Goal: Task Accomplishment & Management: Complete application form

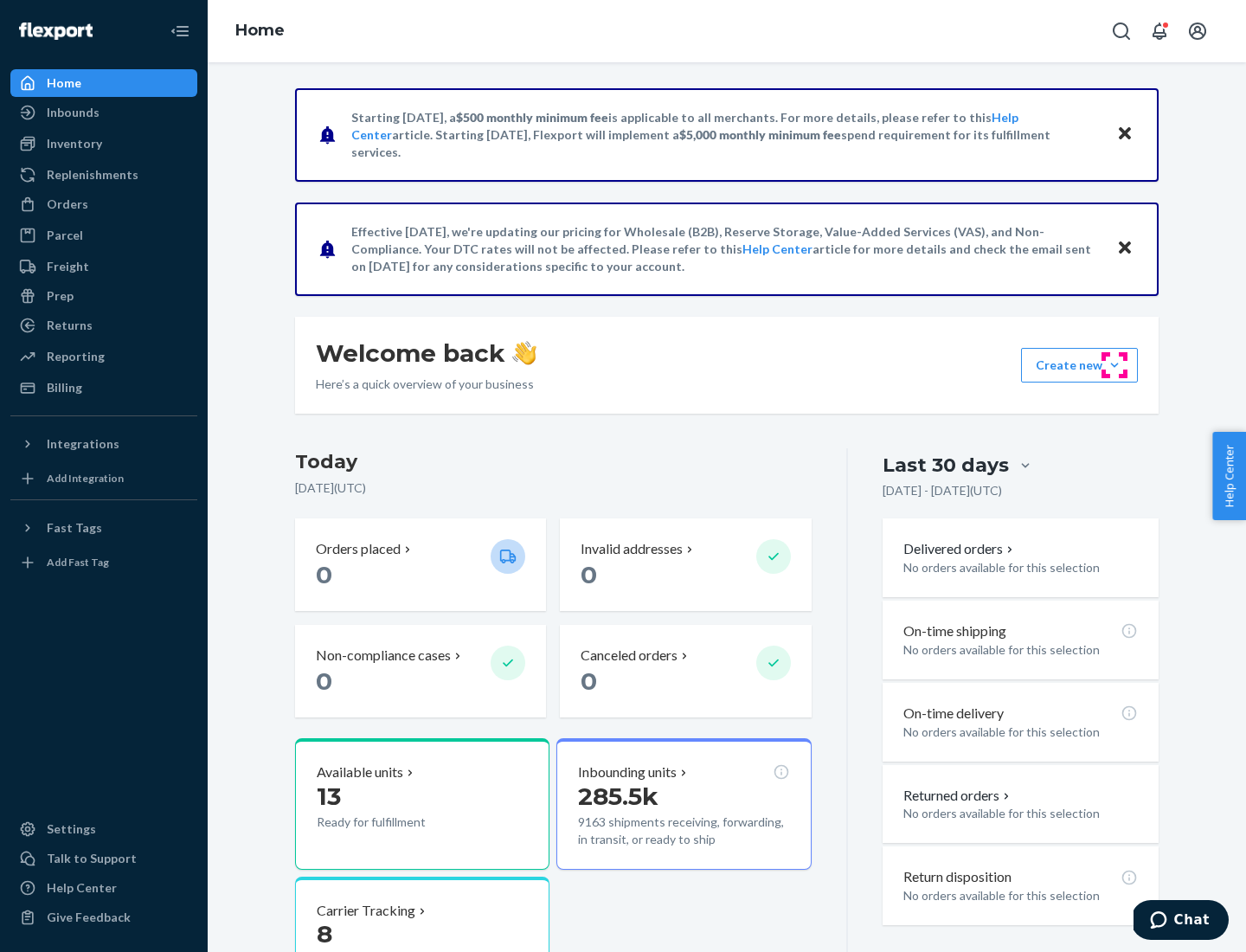
click at [1115, 365] on button "Create new Create new inbound Create new order Create new product" at bounding box center [1080, 366] width 117 height 35
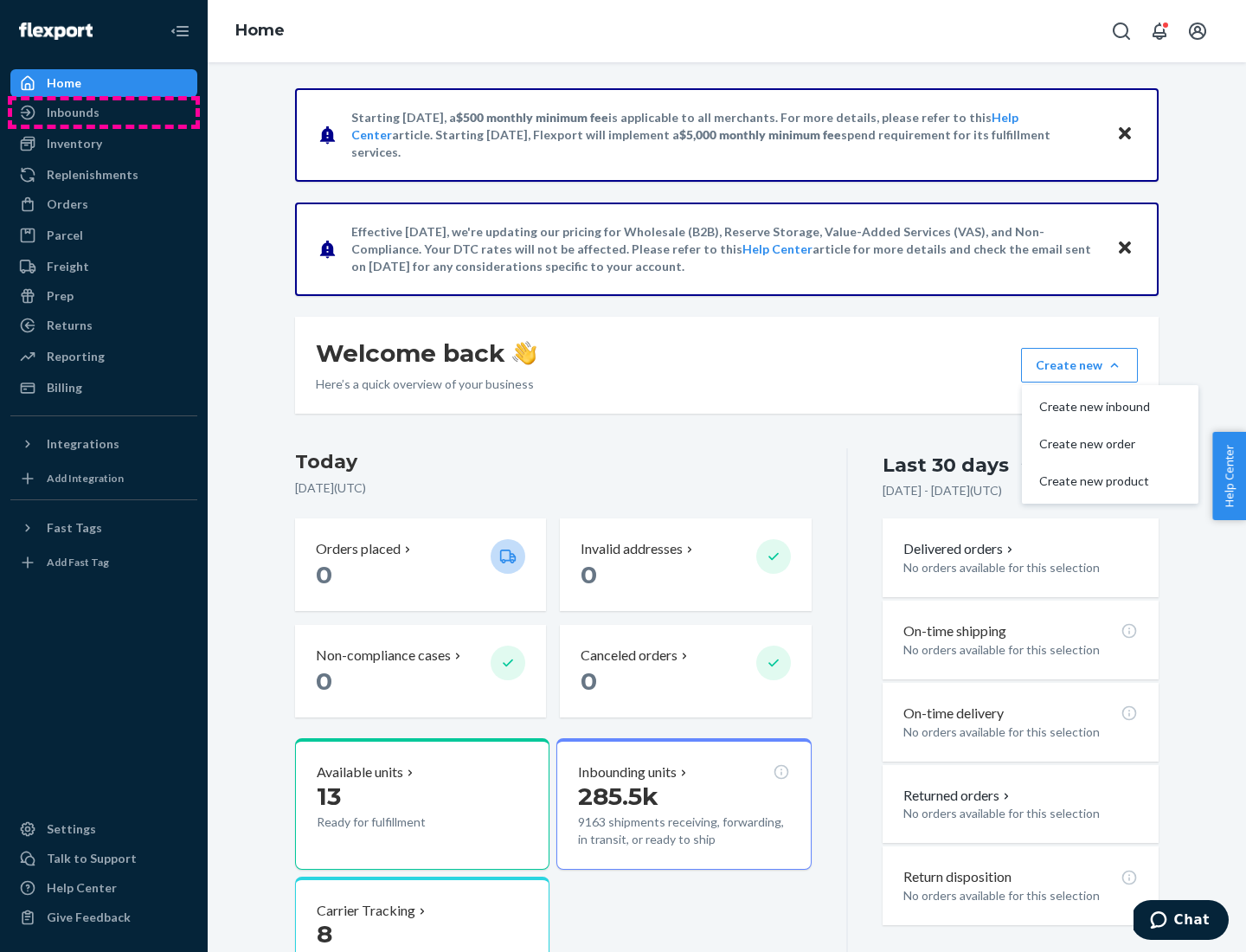
click at [104, 113] on div "Inbounds" at bounding box center [103, 112] width 184 height 24
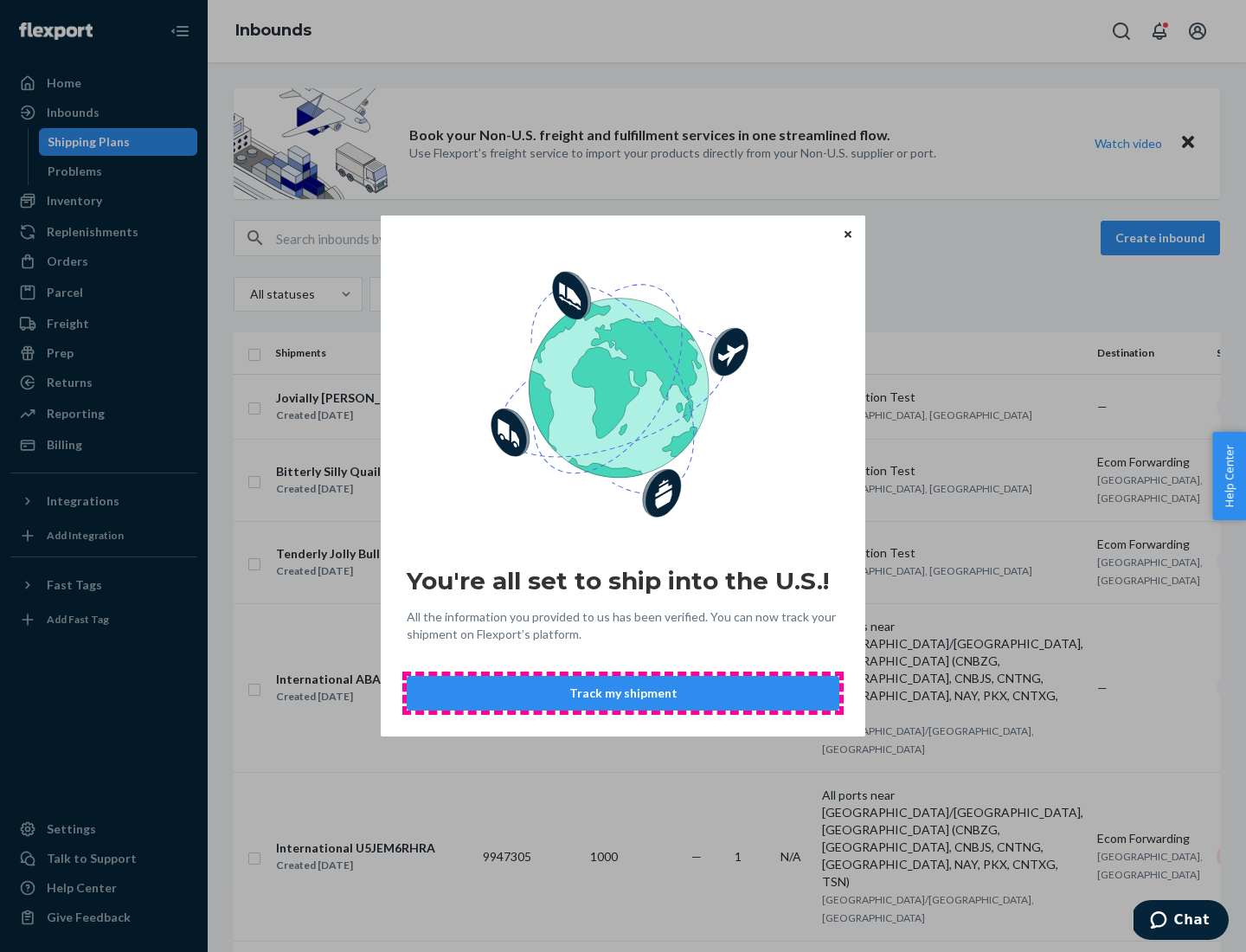
click at [623, 693] on button "Track my shipment" at bounding box center [623, 693] width 433 height 35
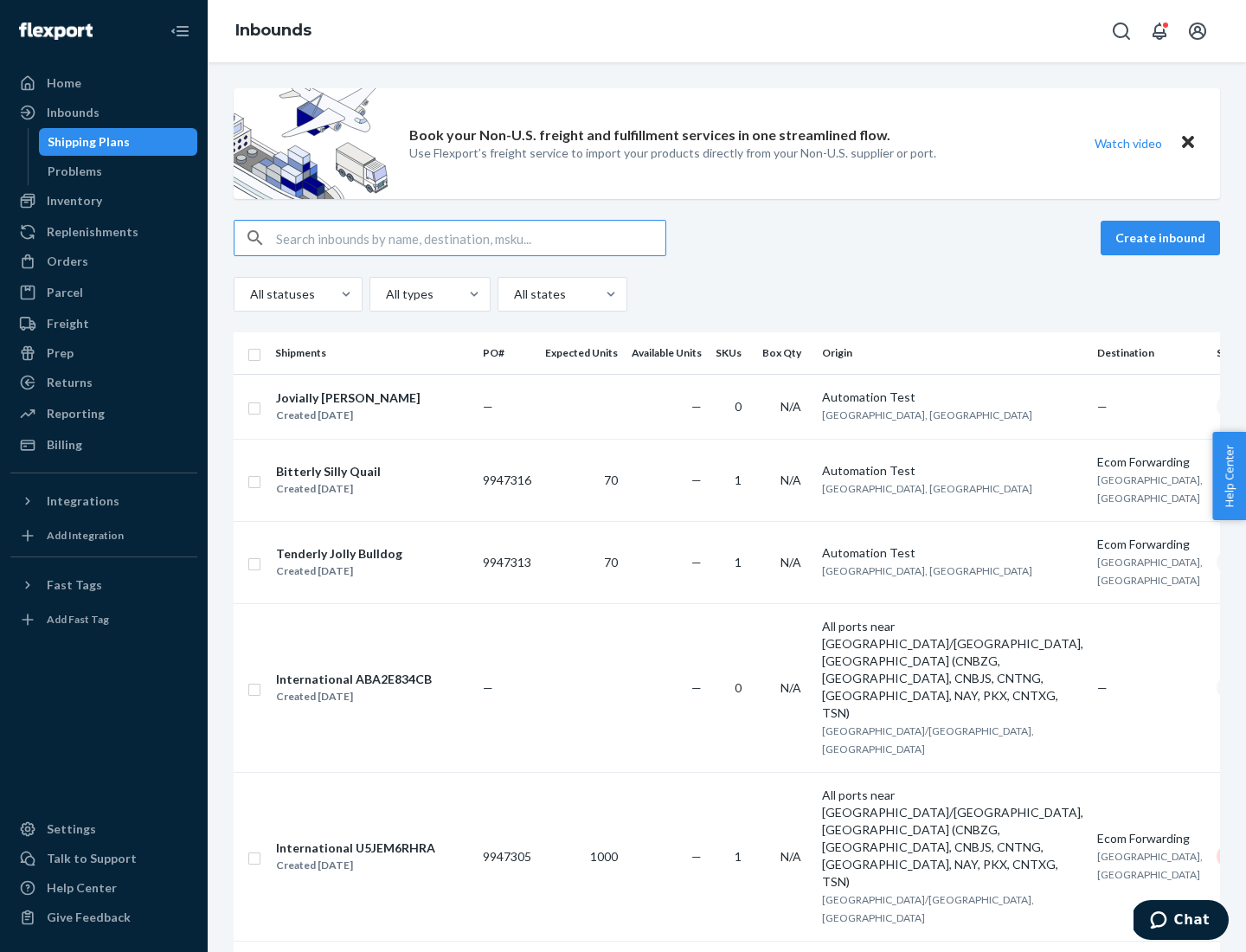
click at [1163, 238] on button "Create inbound" at bounding box center [1160, 238] width 120 height 35
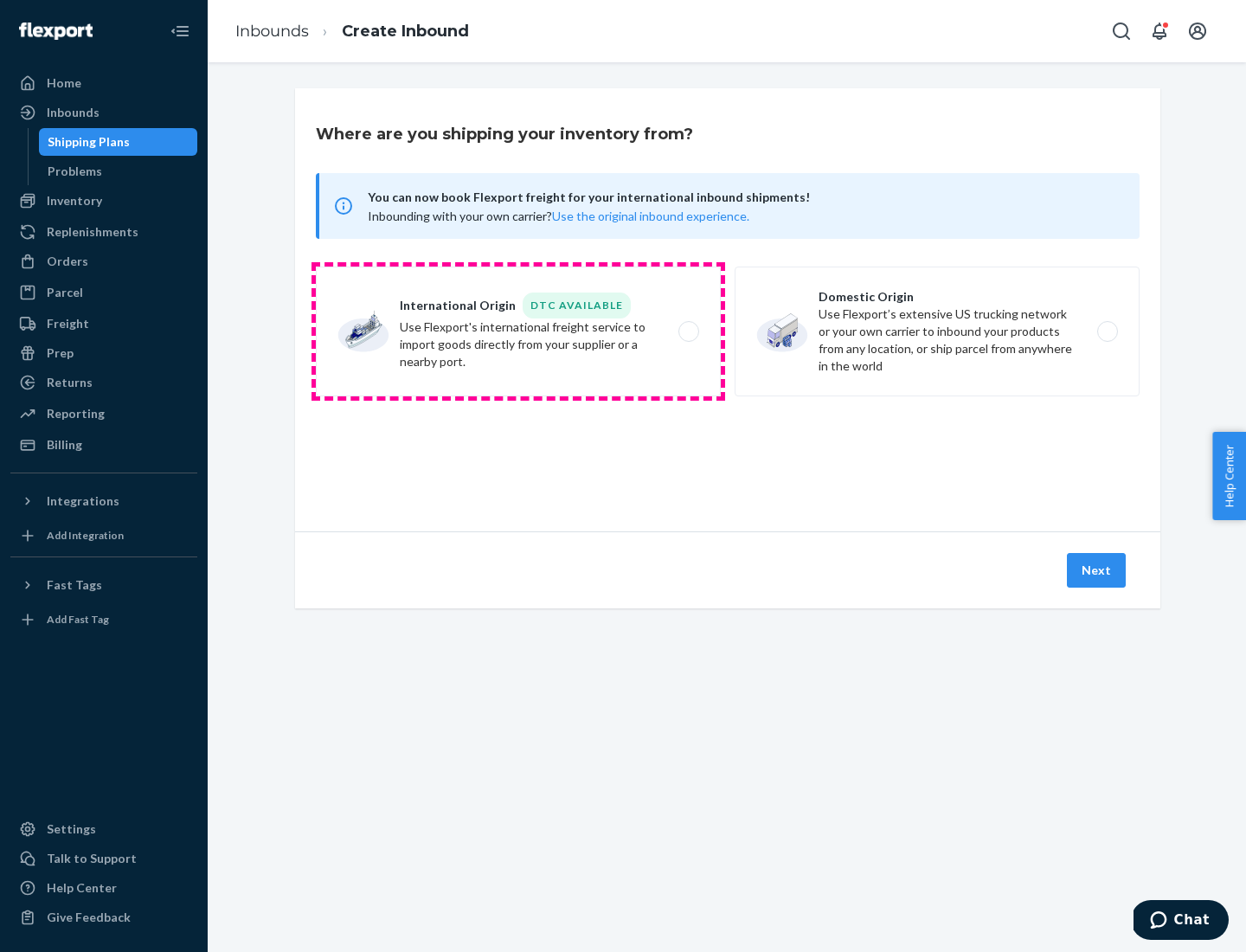
click at [518, 332] on label "International Origin DTC Available Use Flexport's international freight service…" at bounding box center [518, 331] width 405 height 129
click at [688, 332] on input "International Origin DTC Available Use Flexport's international freight service…" at bounding box center [694, 332] width 12 height 12
radio input "true"
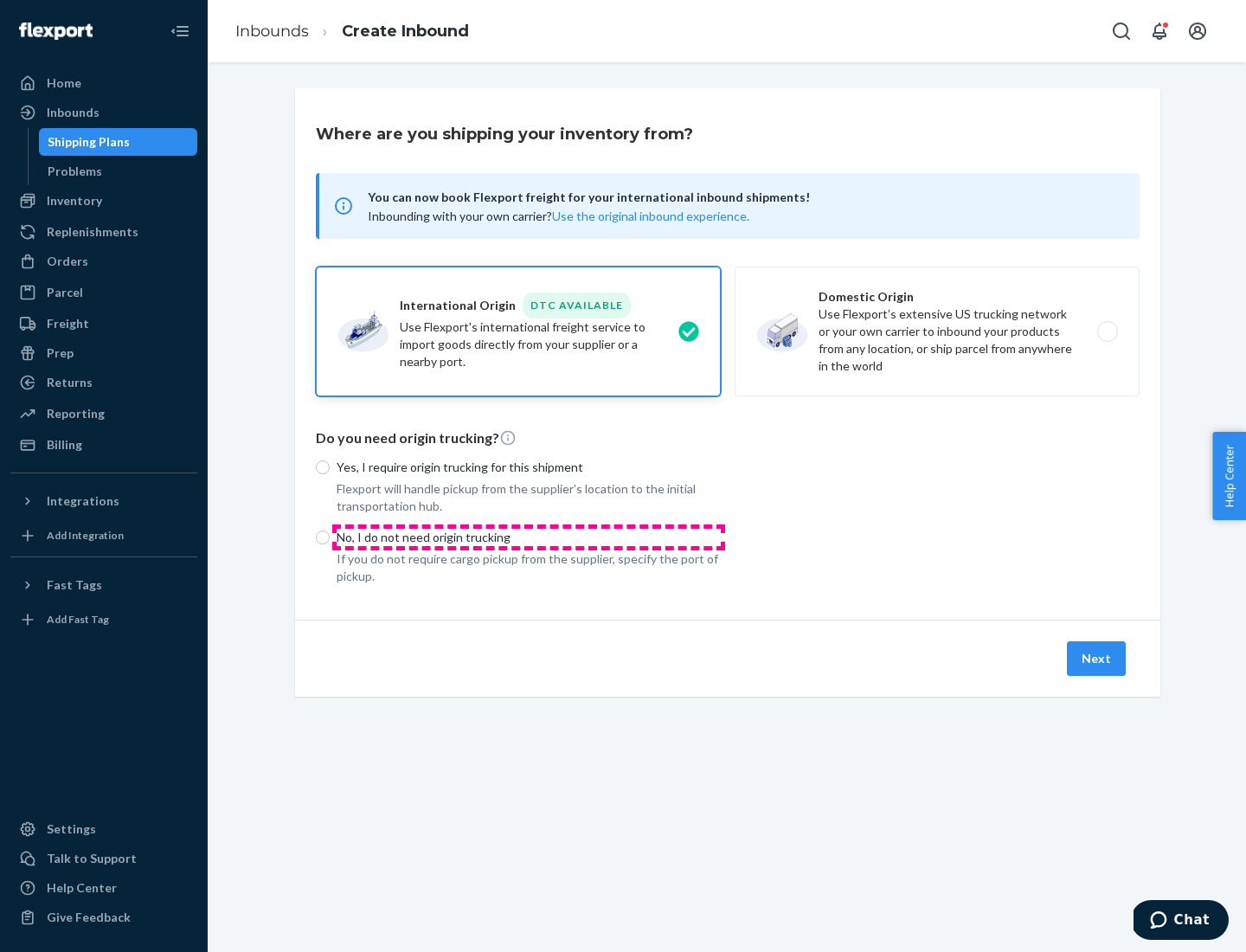
click at [529, 537] on p "No, I do not need origin trucking" at bounding box center [528, 538] width 384 height 18
click at [330, 537] on input "No, I do not need origin trucking" at bounding box center [323, 537] width 14 height 14
radio input "true"
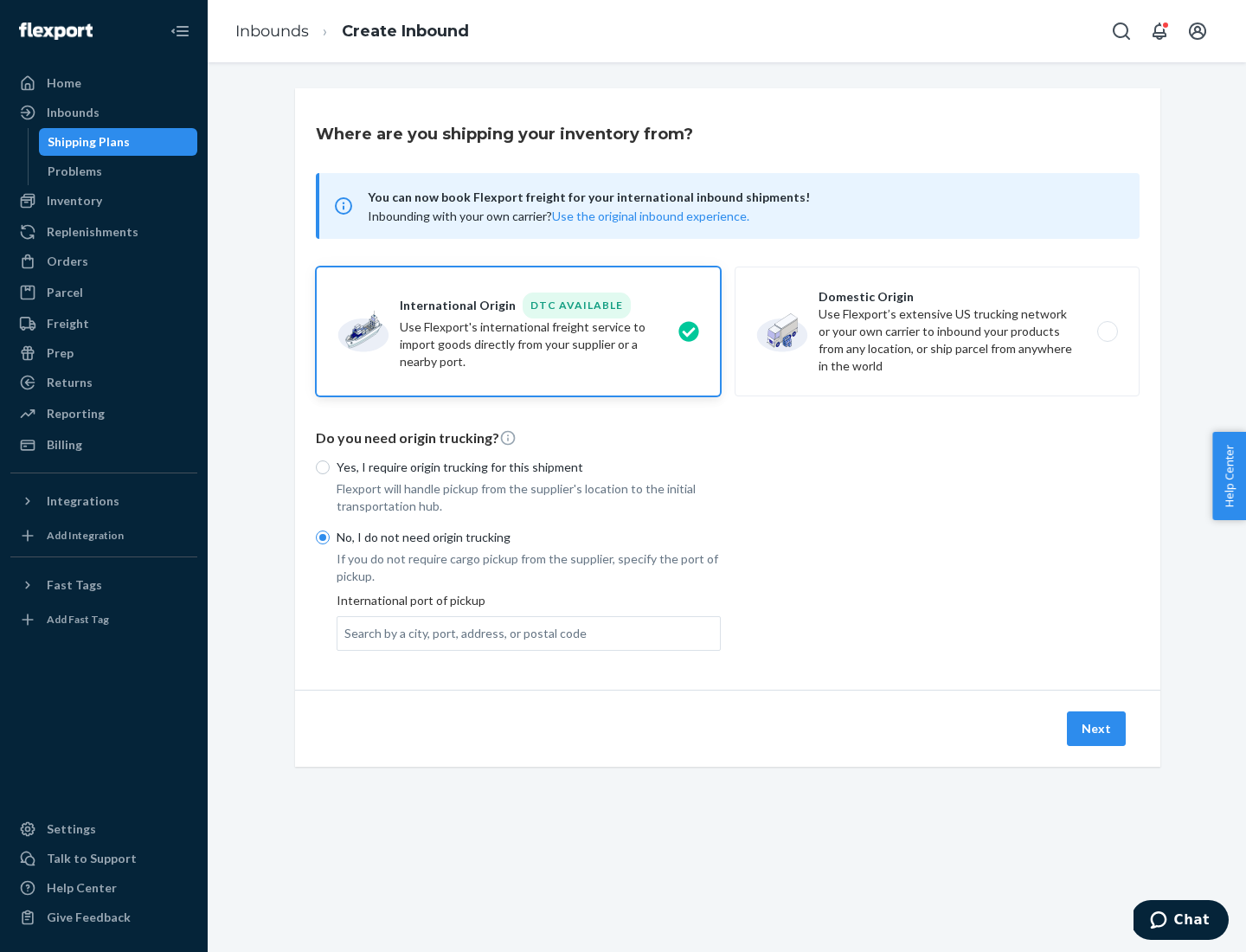
click at [461, 632] on div "Search by a city, port, address, or postal code" at bounding box center [465, 633] width 242 height 18
click at [346, 632] on input "Search by a city, port, address, or postal code" at bounding box center [345, 633] width 2 height 18
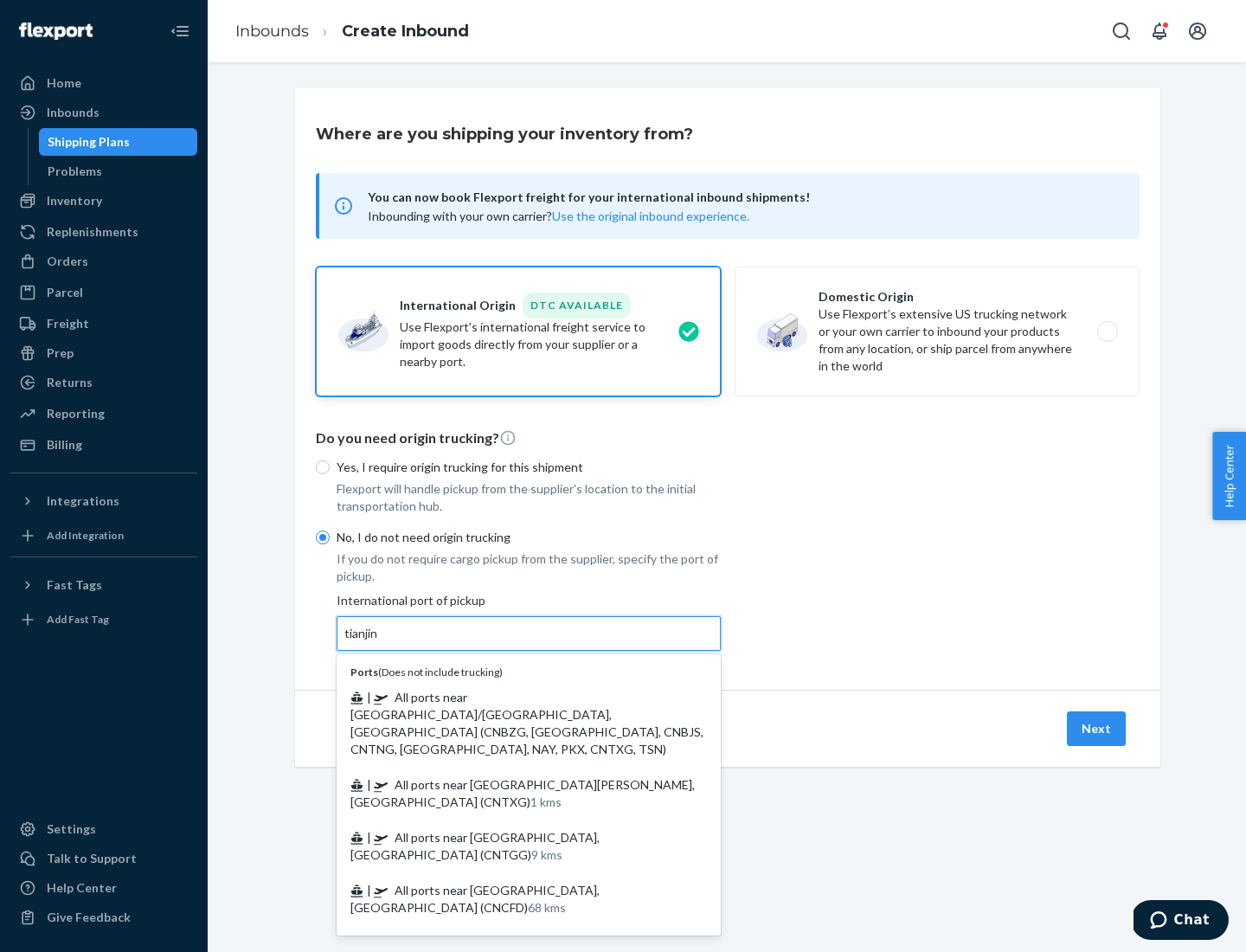
click at [512, 696] on span "| All ports near [GEOGRAPHIC_DATA]/[GEOGRAPHIC_DATA], [GEOGRAPHIC_DATA] (CNBZG,…" at bounding box center [526, 723] width 353 height 66
click at [380, 642] on input "tianjin" at bounding box center [362, 633] width 35 height 18
type input "All ports near [GEOGRAPHIC_DATA]/[GEOGRAPHIC_DATA], [GEOGRAPHIC_DATA] (CNBZG, […"
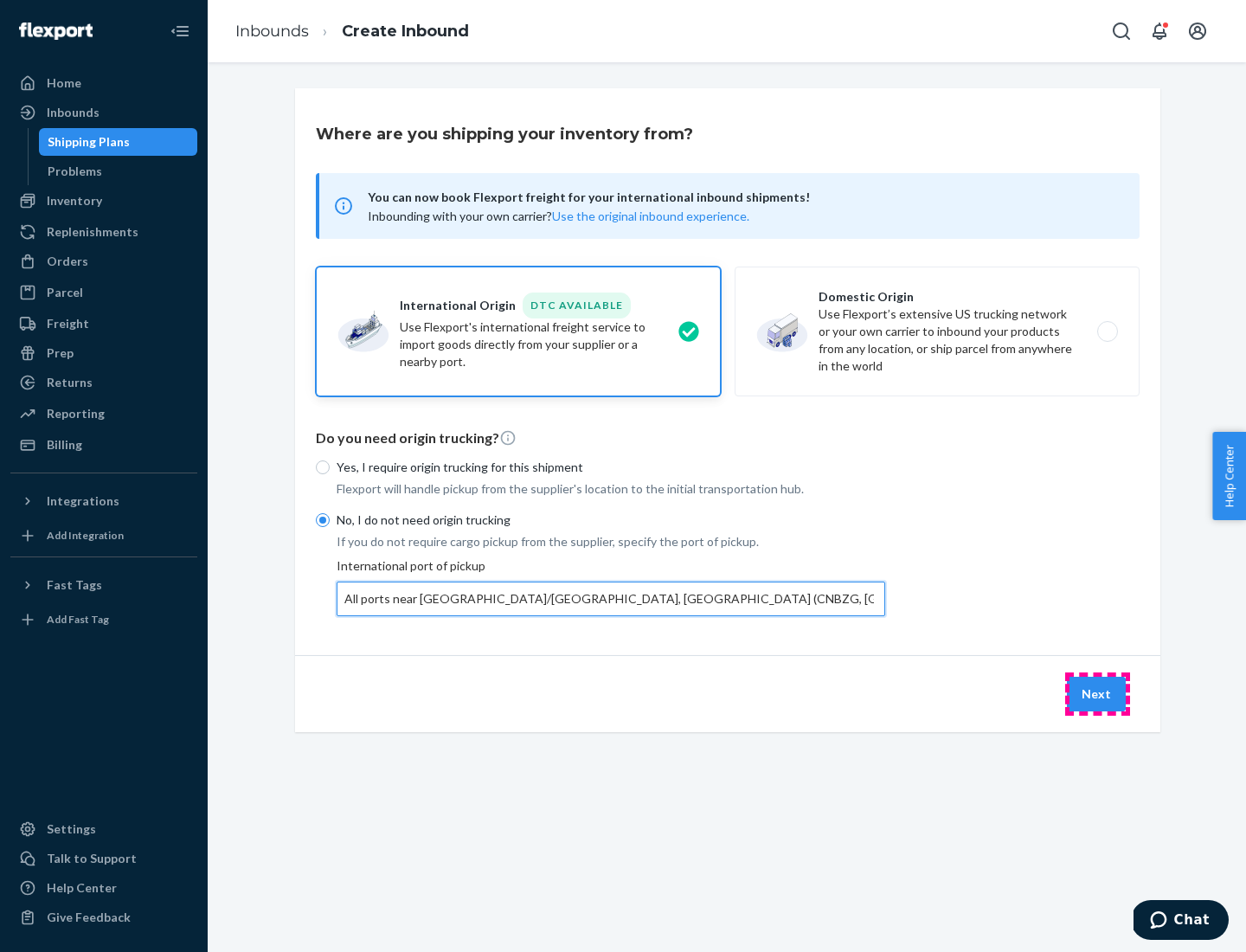
click at [1097, 693] on button "Next" at bounding box center [1096, 694] width 58 height 35
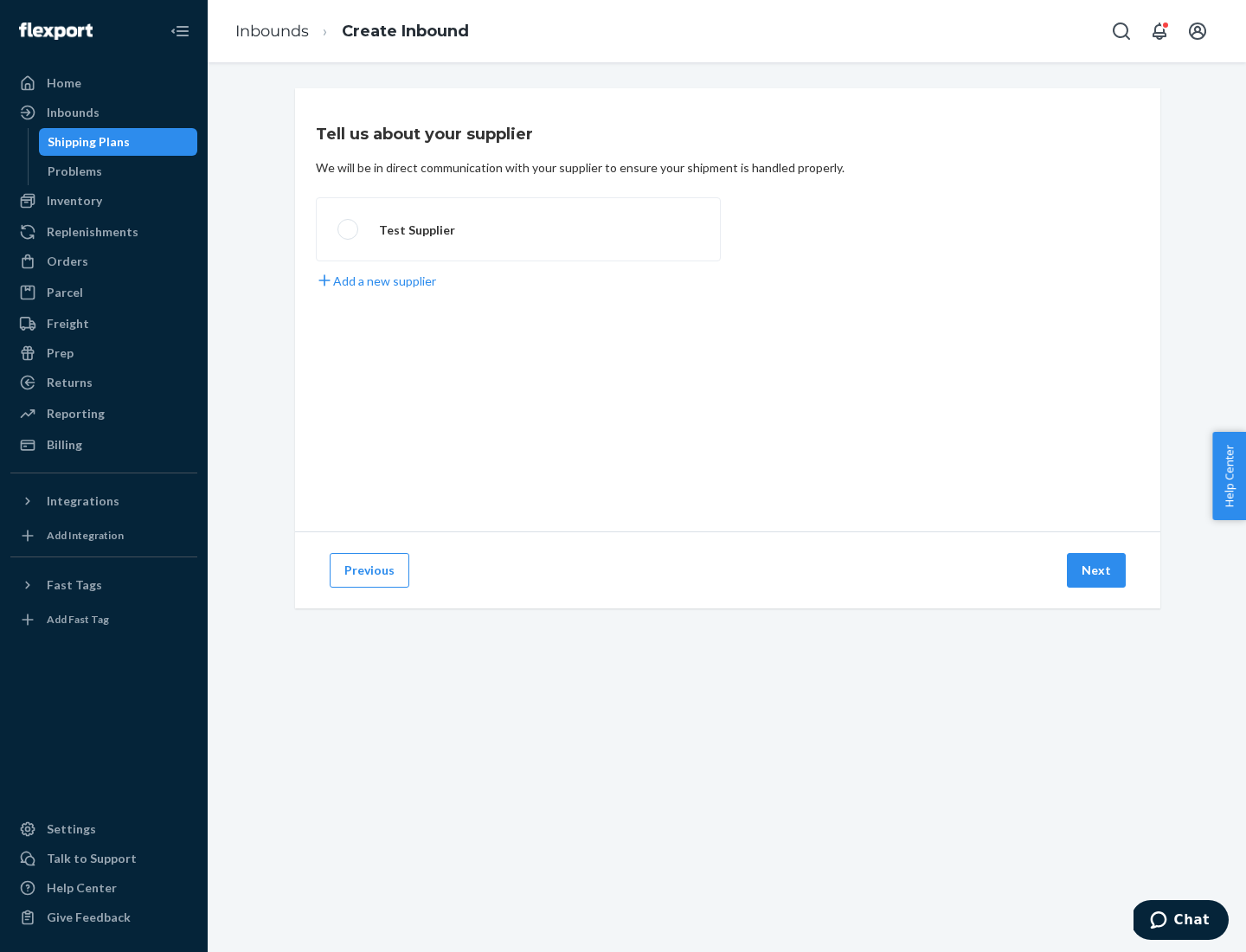
click at [518, 229] on label "Test Supplier" at bounding box center [518, 229] width 405 height 64
click at [348, 229] on input "Test Supplier" at bounding box center [343, 229] width 12 height 12
radio input "true"
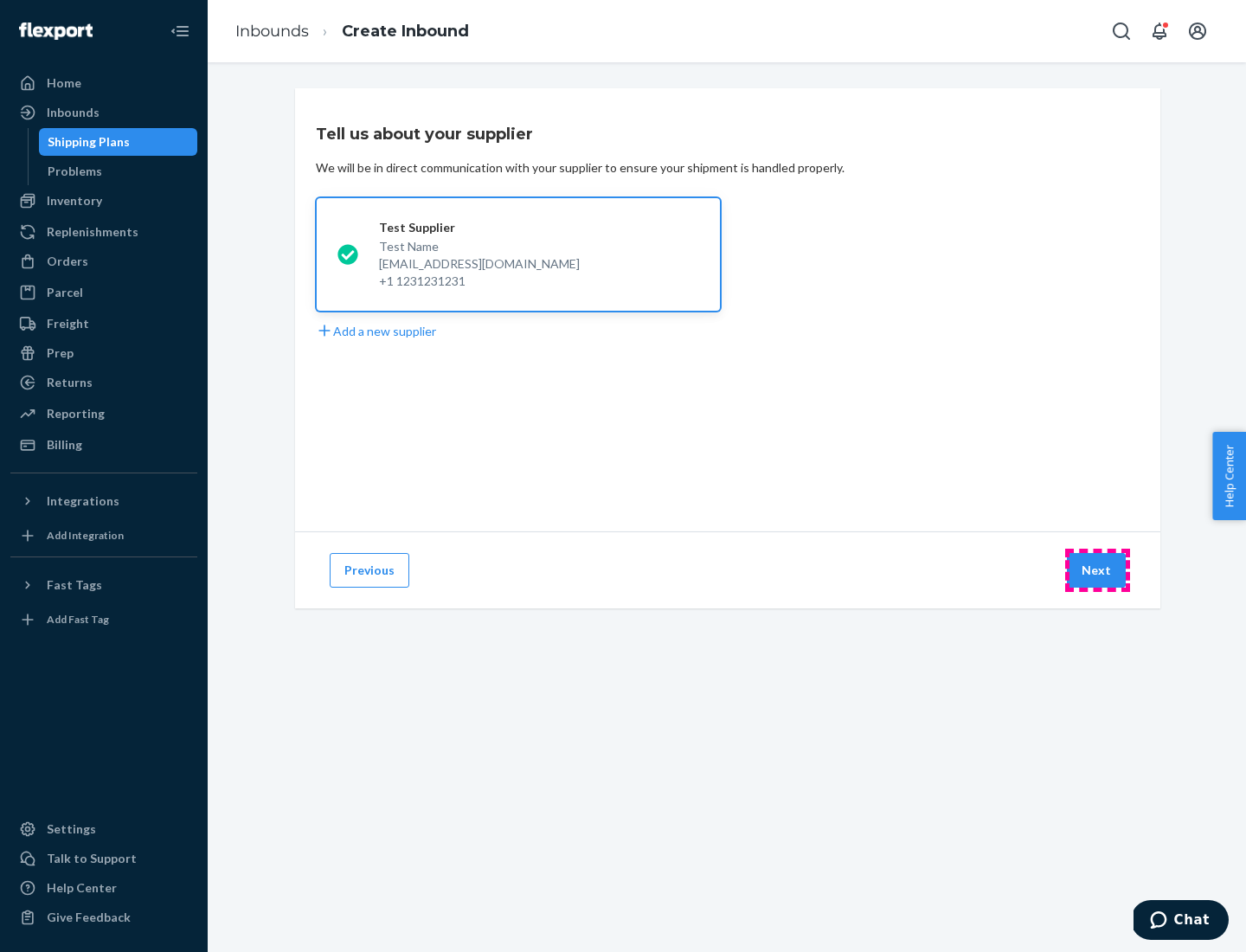
click at [1097, 570] on button "Next" at bounding box center [1096, 570] width 58 height 35
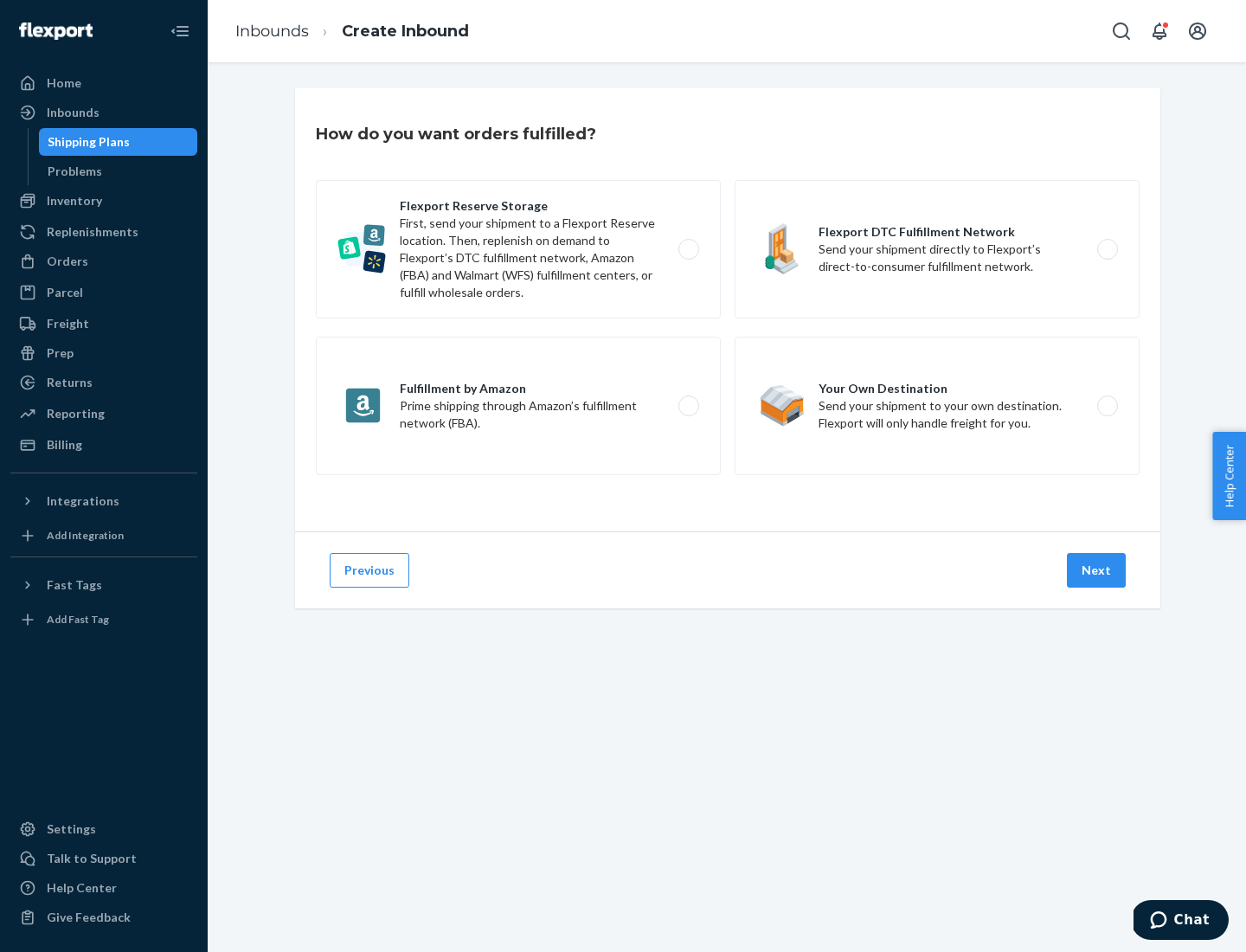
click at [518, 249] on label "Flexport Reserve Storage First, send your shipment to a Flexport Reserve locati…" at bounding box center [518, 249] width 405 height 138
click at [688, 249] on input "Flexport Reserve Storage First, send your shipment to a Flexport Reserve locati…" at bounding box center [694, 250] width 12 height 12
radio input "true"
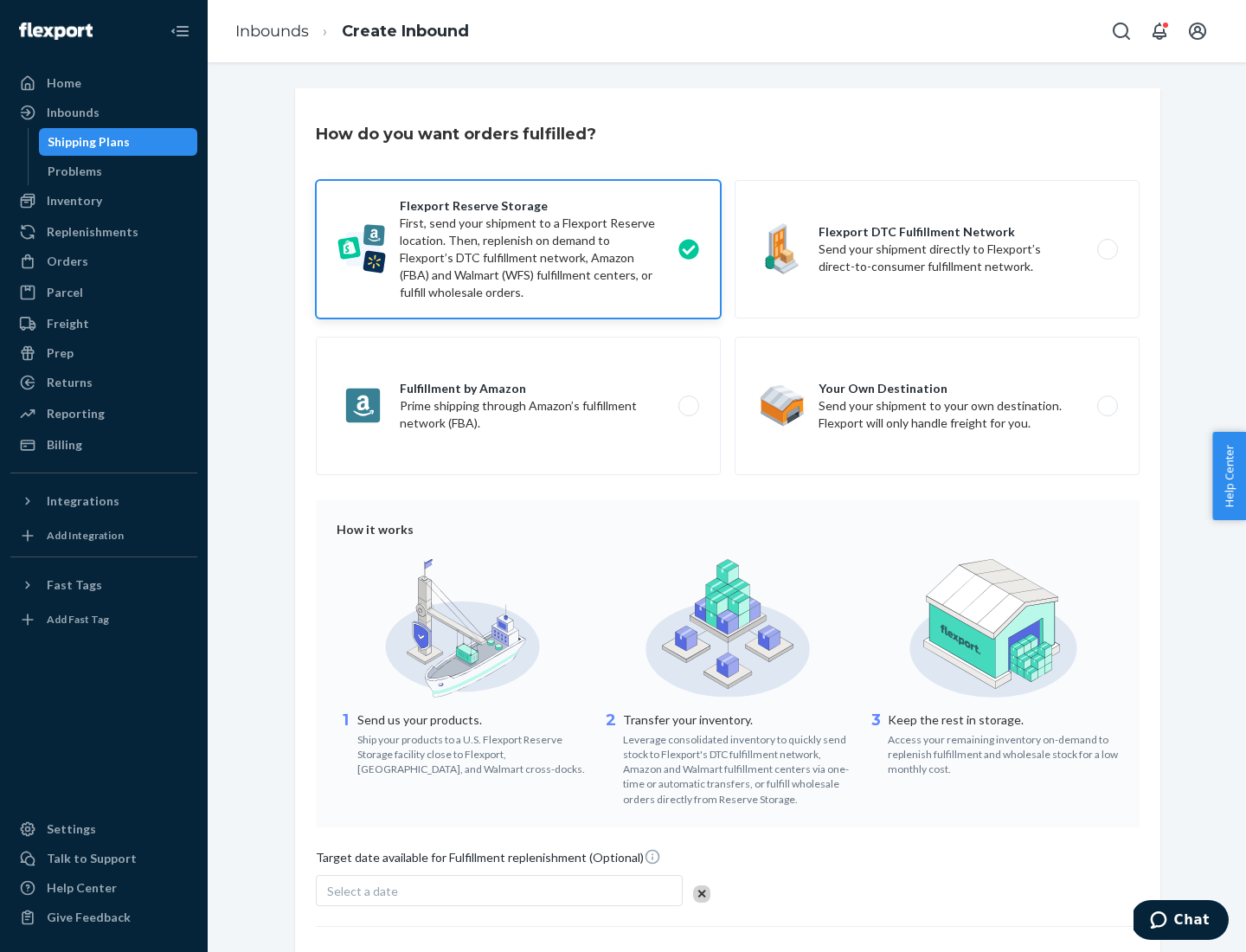
scroll to position [142, 0]
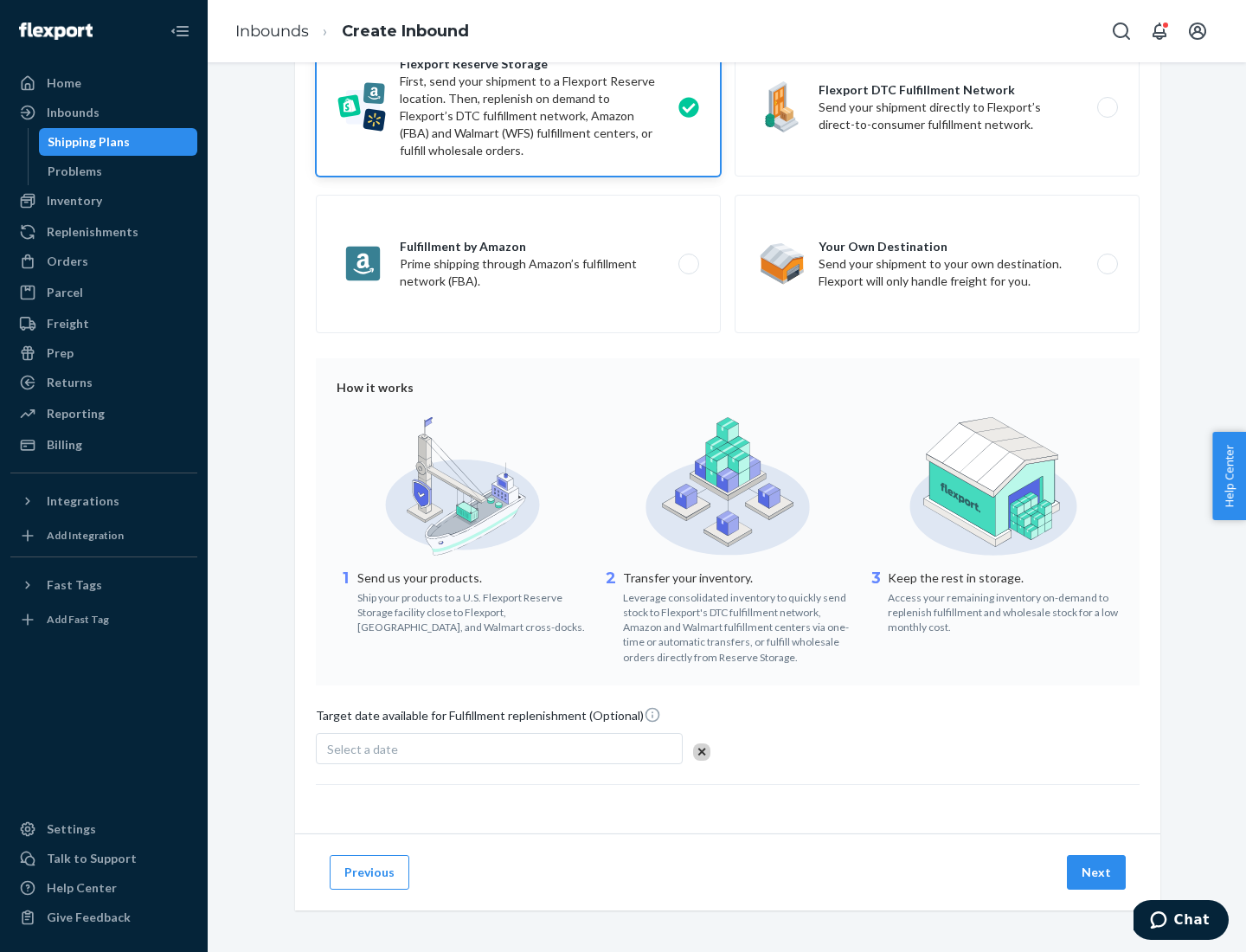
click at [1097, 871] on button "Next" at bounding box center [1096, 872] width 58 height 35
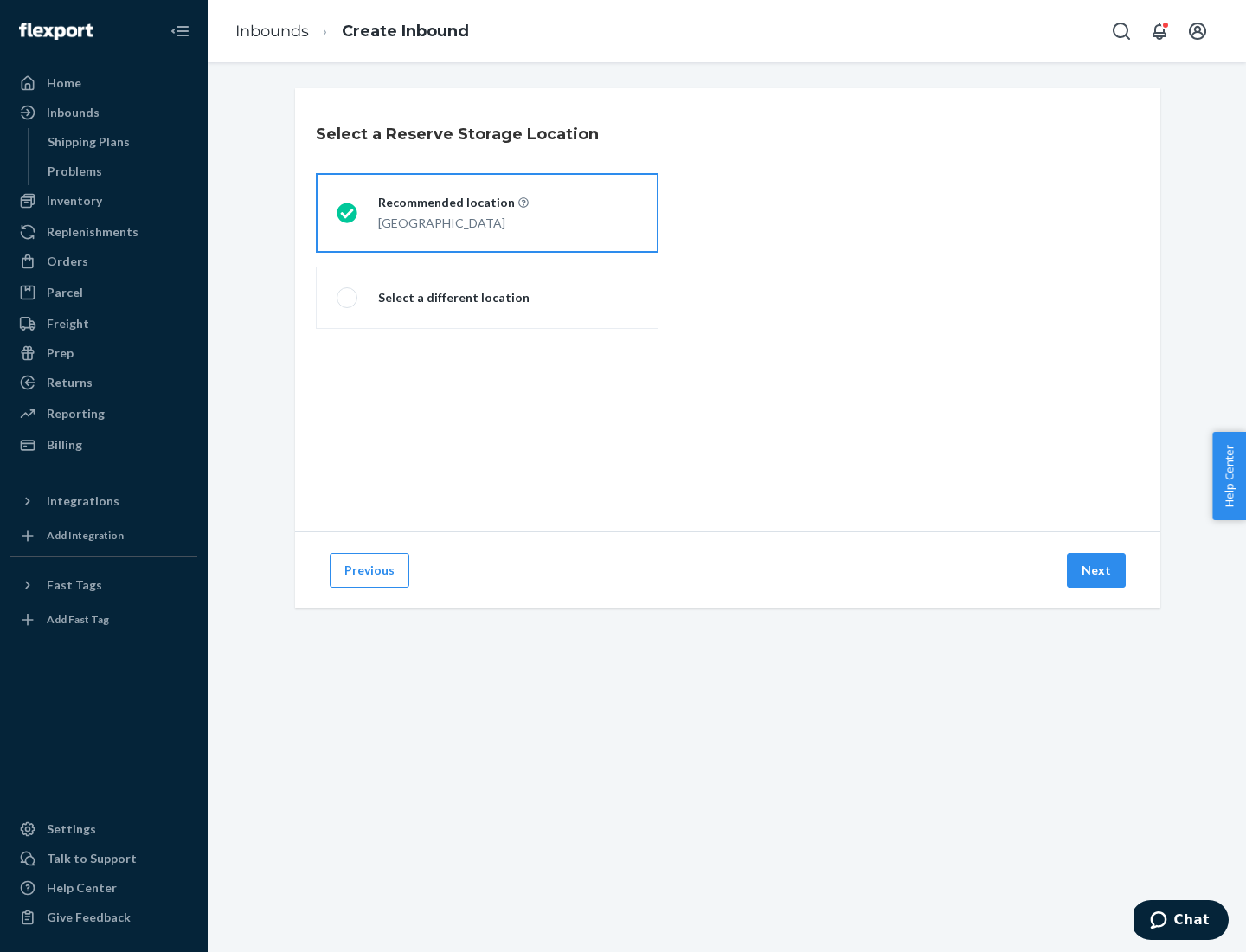
click at [487, 213] on div "[GEOGRAPHIC_DATA]" at bounding box center [453, 221] width 151 height 20
click at [348, 213] on input "Recommended location [GEOGRAPHIC_DATA]" at bounding box center [342, 213] width 12 height 12
click at [1097, 570] on button "Next" at bounding box center [1096, 570] width 58 height 35
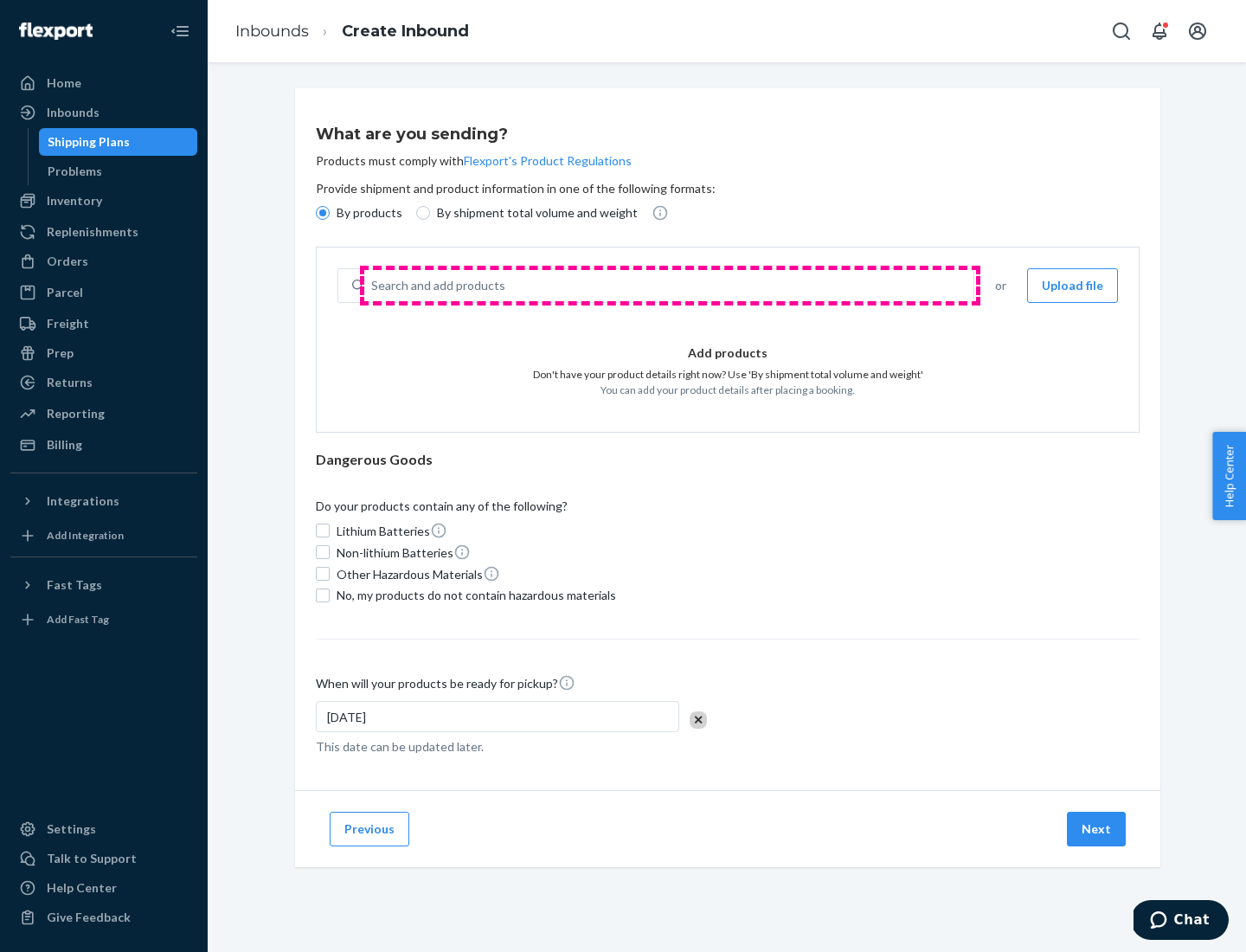
click at [670, 286] on div "Search and add products" at bounding box center [669, 286] width 609 height 31
click at [373, 286] on input "Search and add products" at bounding box center [373, 286] width 2 height 18
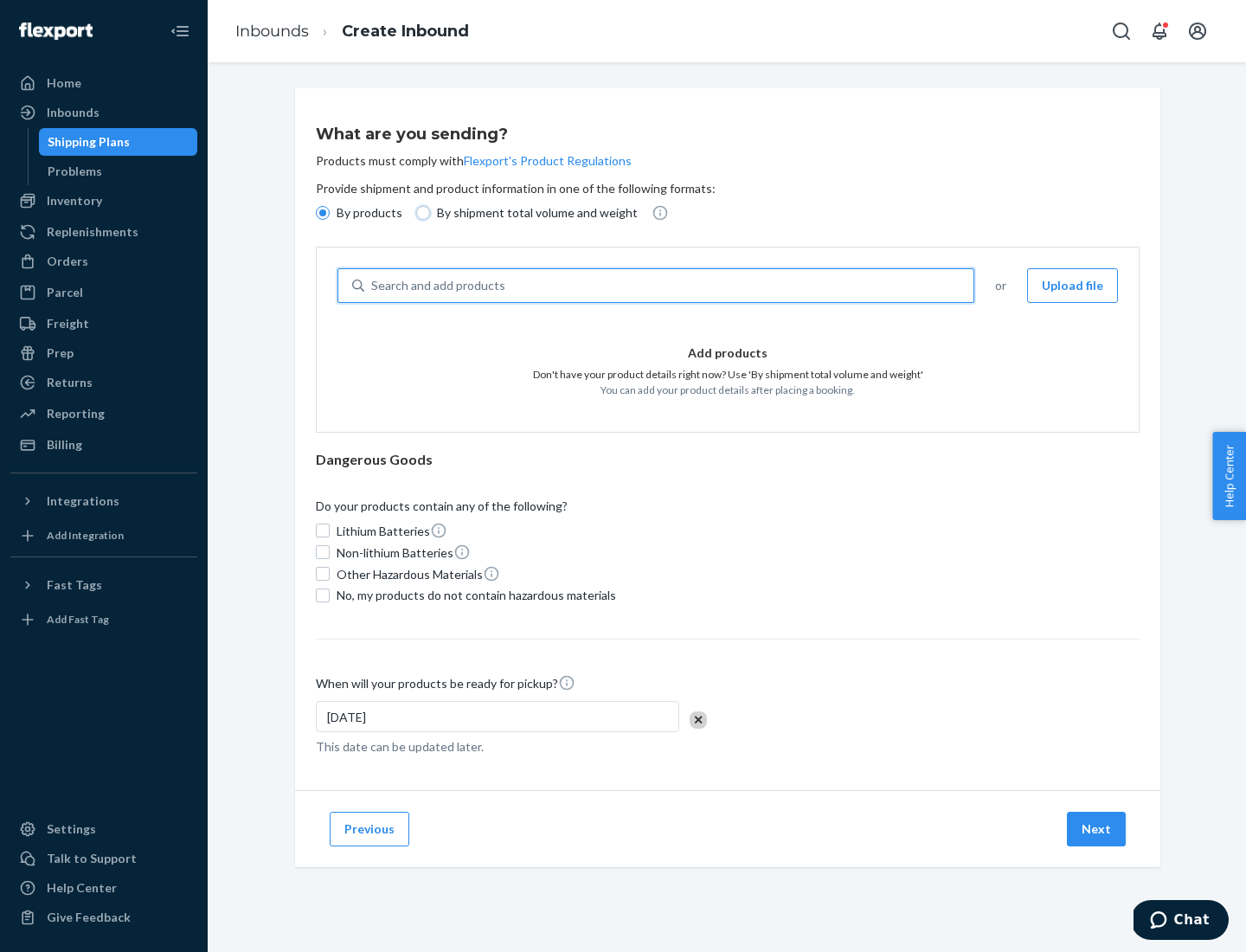
click at [420, 213] on input "By shipment total volume and weight" at bounding box center [423, 213] width 14 height 14
radio input "true"
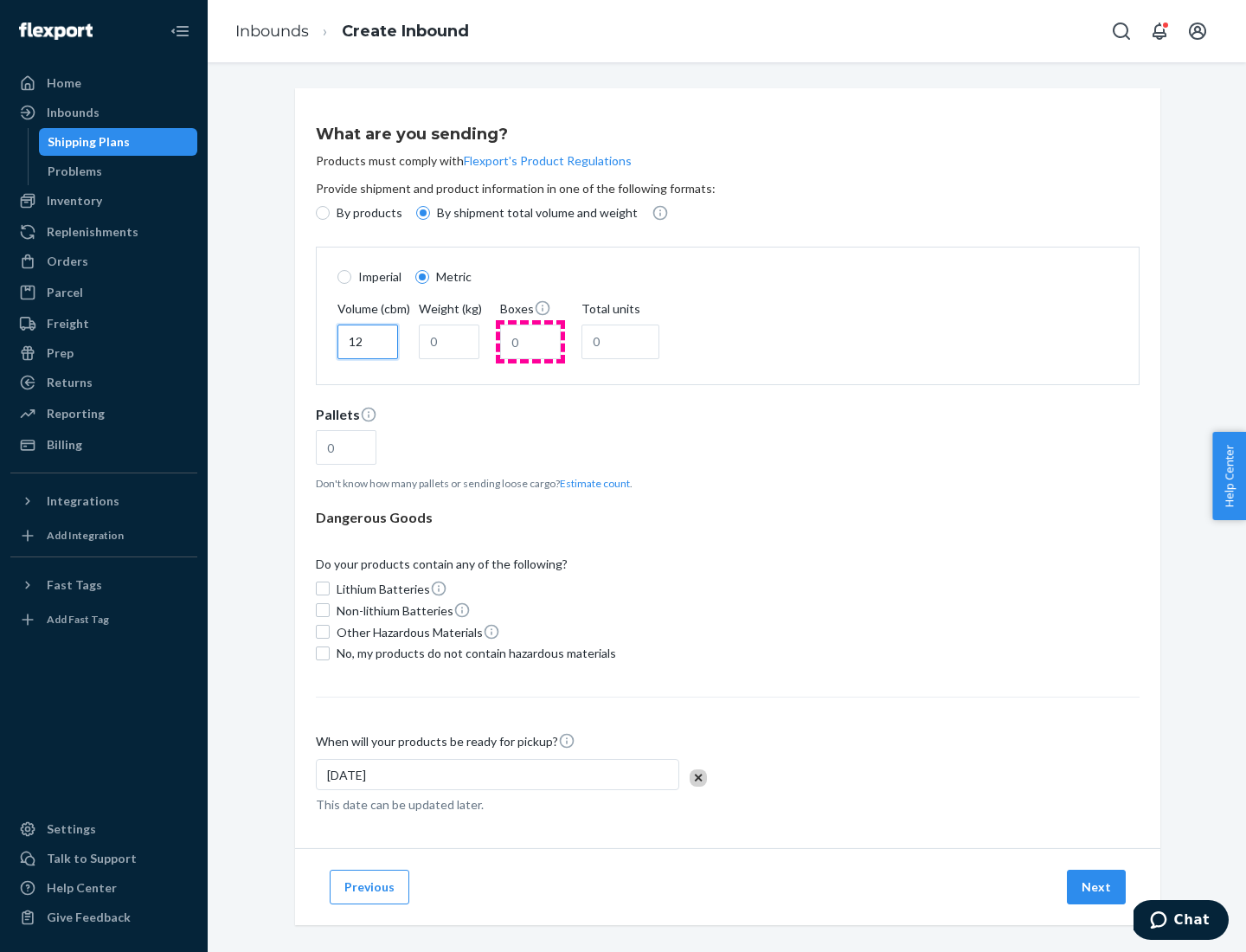
type input "12"
type input "22"
type input "222"
type input "121"
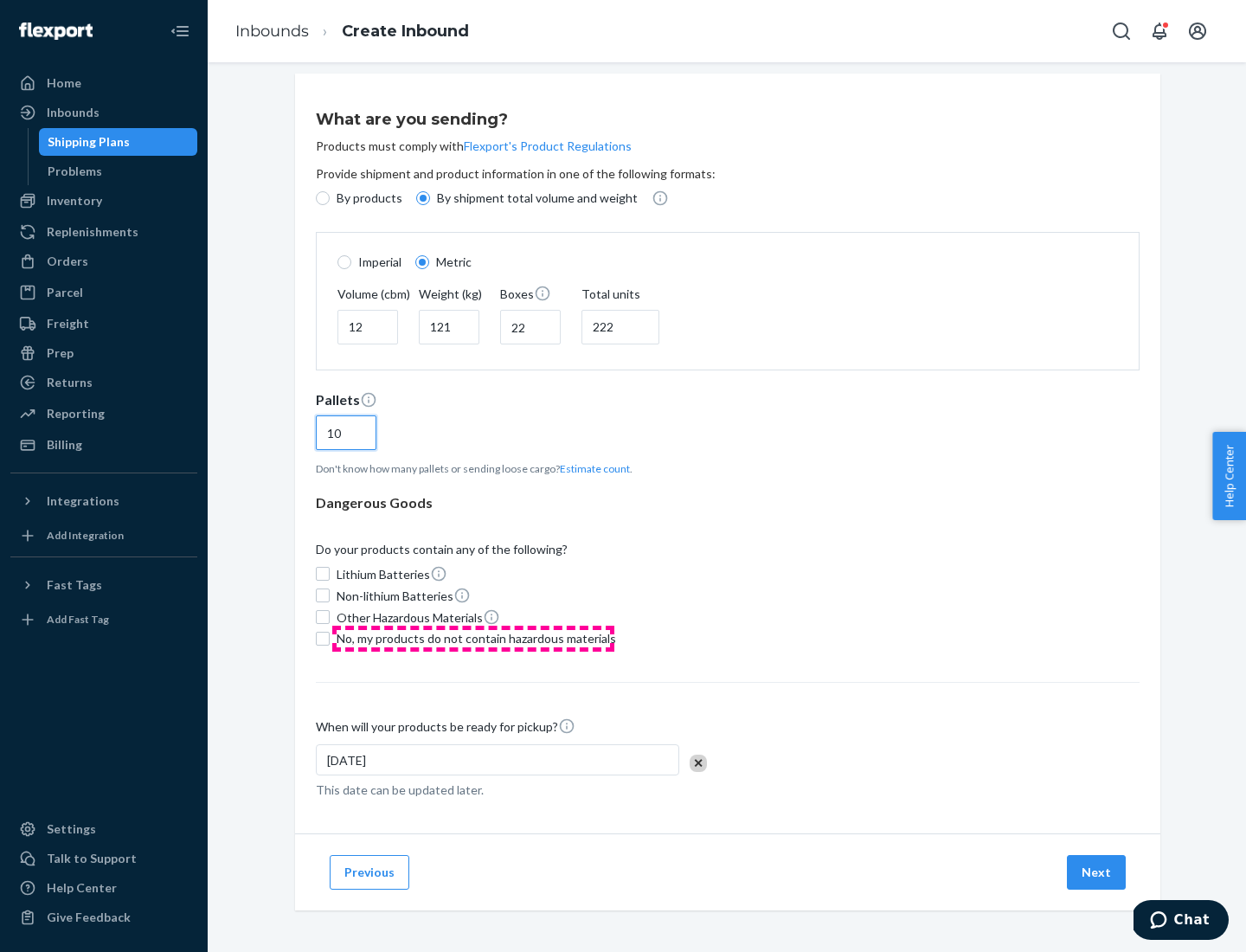
type input "10"
click at [474, 638] on span "No, my products do not contain hazardous materials" at bounding box center [476, 639] width 279 height 18
click at [330, 638] on input "No, my products do not contain hazardous materials" at bounding box center [323, 638] width 14 height 14
checkbox input "true"
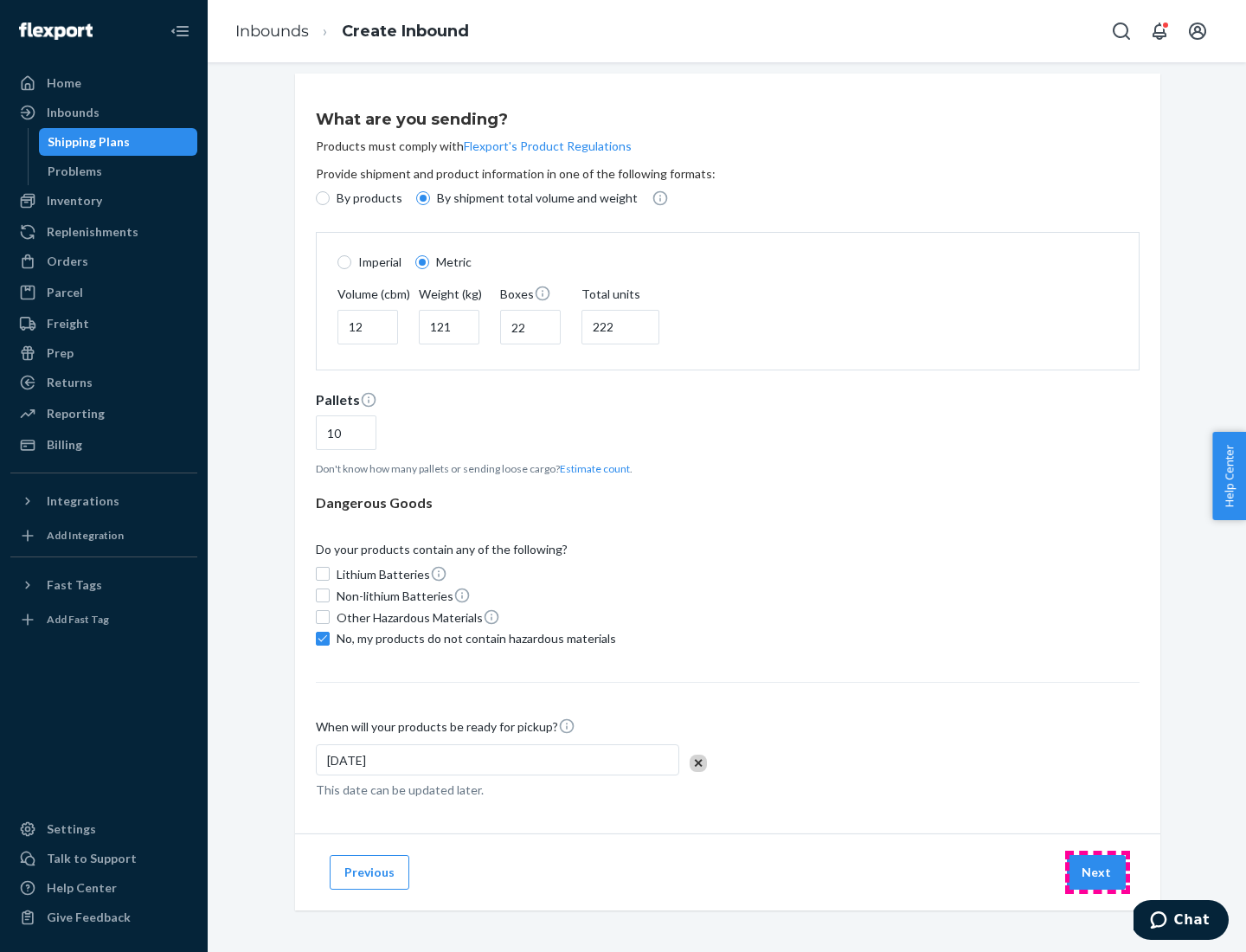
click at [1097, 871] on button "Next" at bounding box center [1096, 872] width 58 height 35
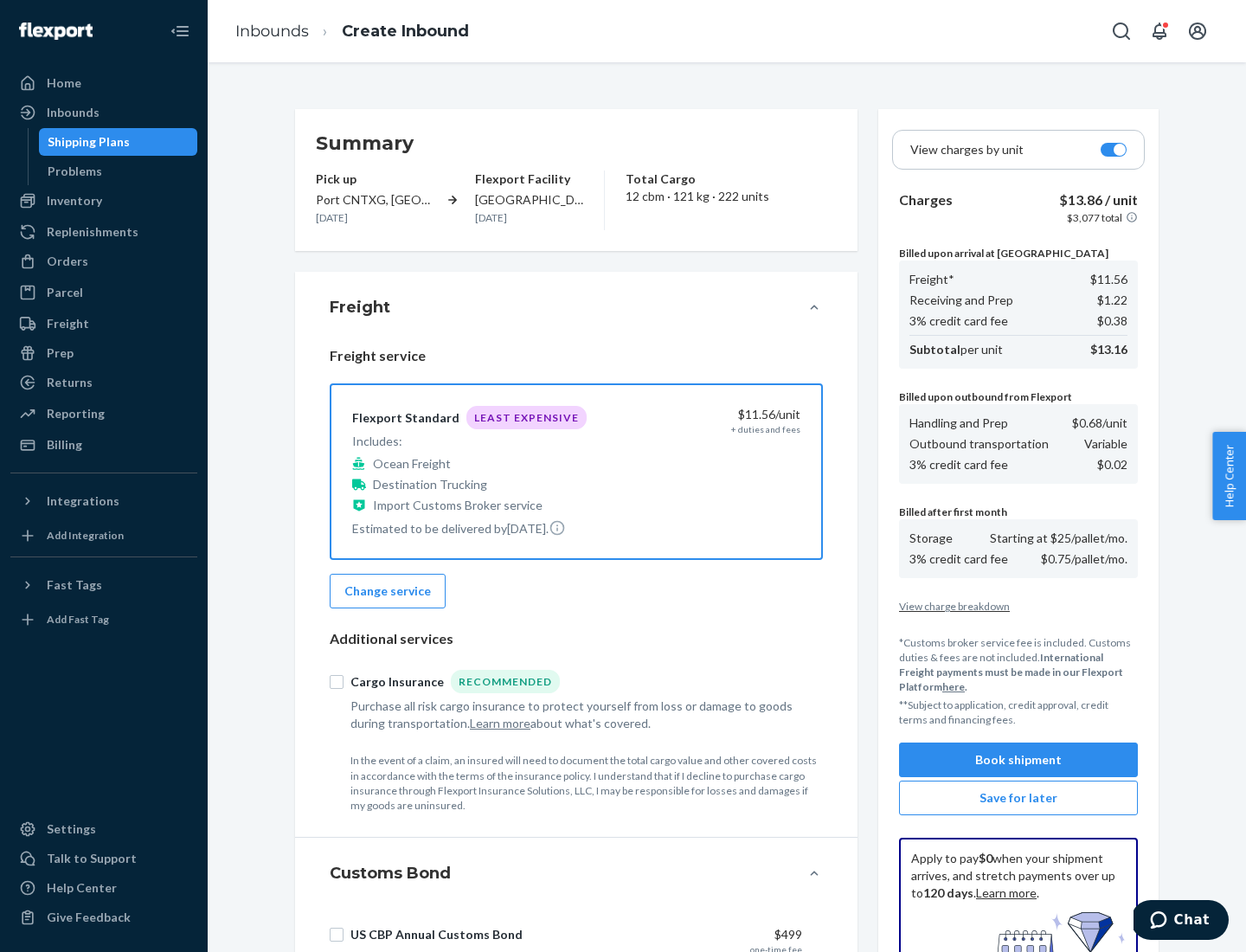
scroll to position [253, 0]
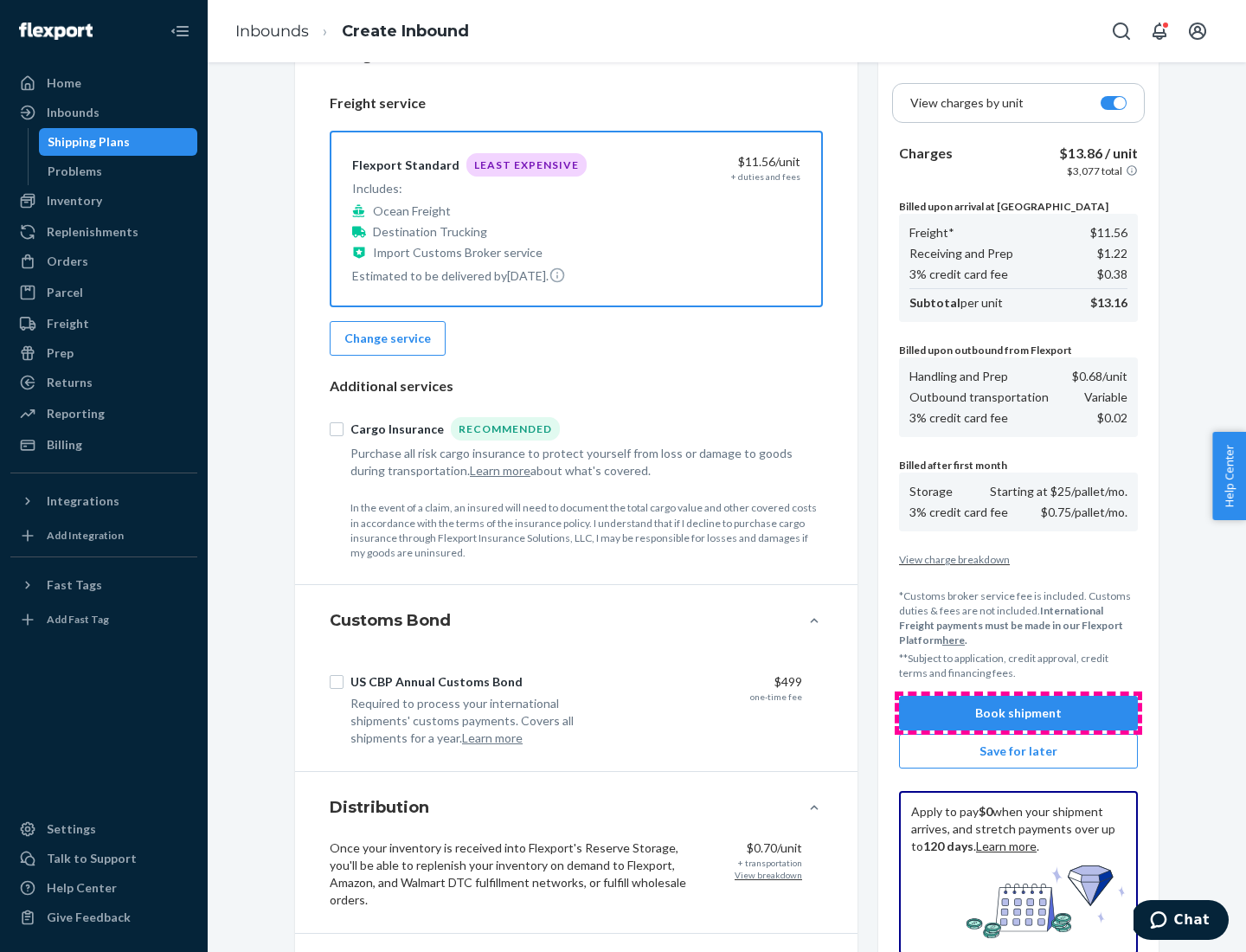
click at [1018, 713] on button "Book shipment" at bounding box center [1018, 713] width 239 height 35
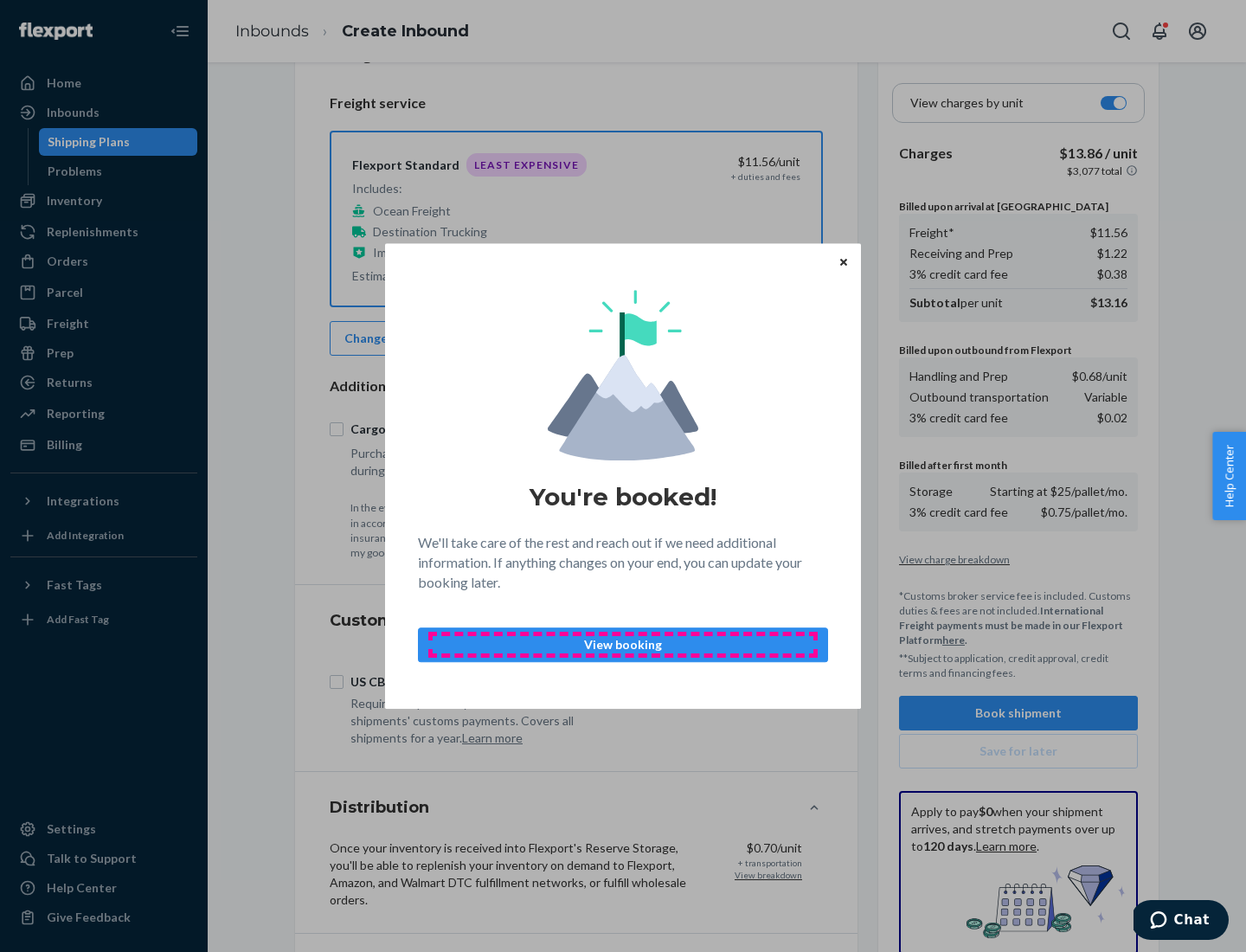
click at [623, 644] on p "View booking" at bounding box center [623, 645] width 380 height 18
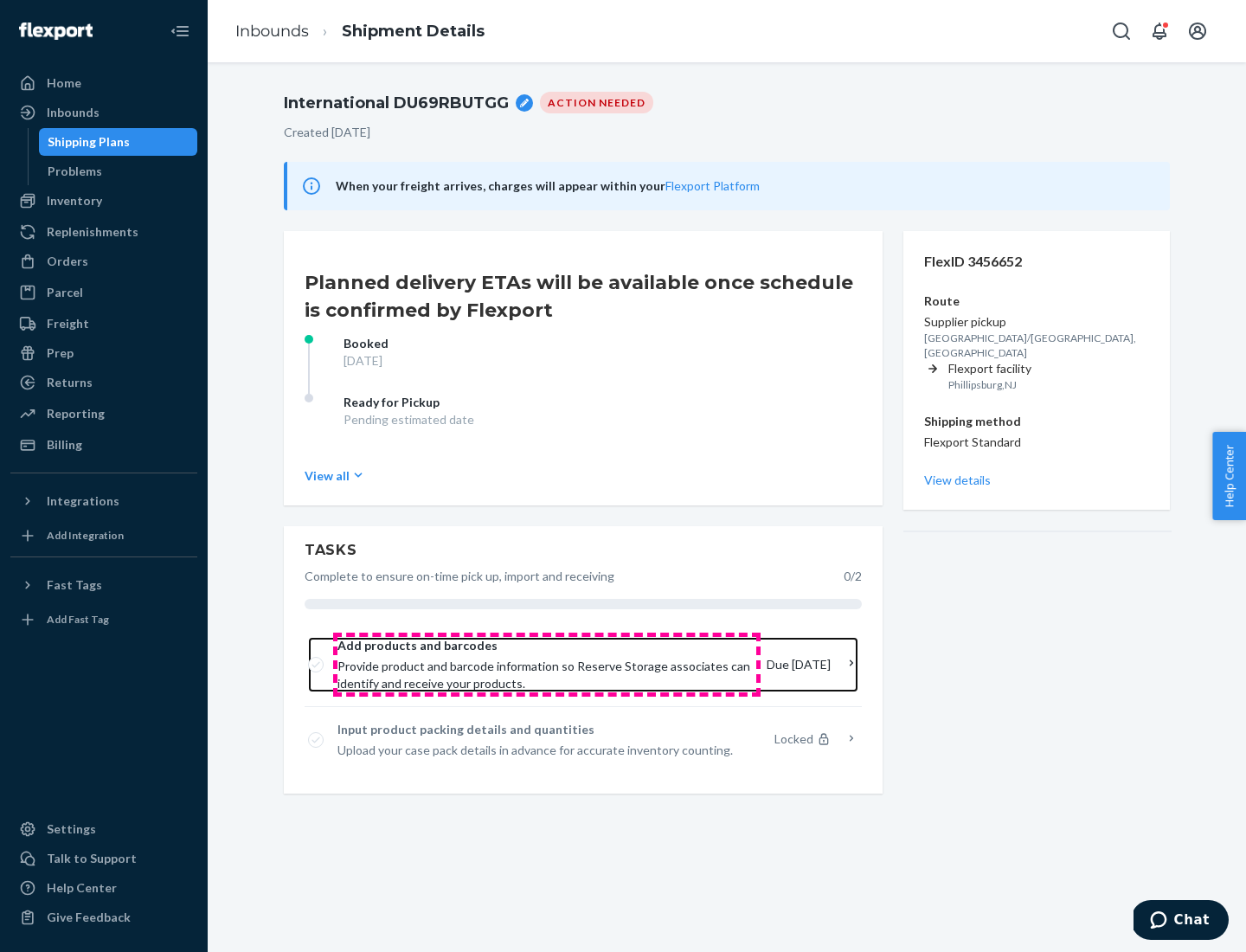
click at [547, 664] on span "Provide product and barcode information so Reserve Storage associates can ident…" at bounding box center [545, 675] width 415 height 35
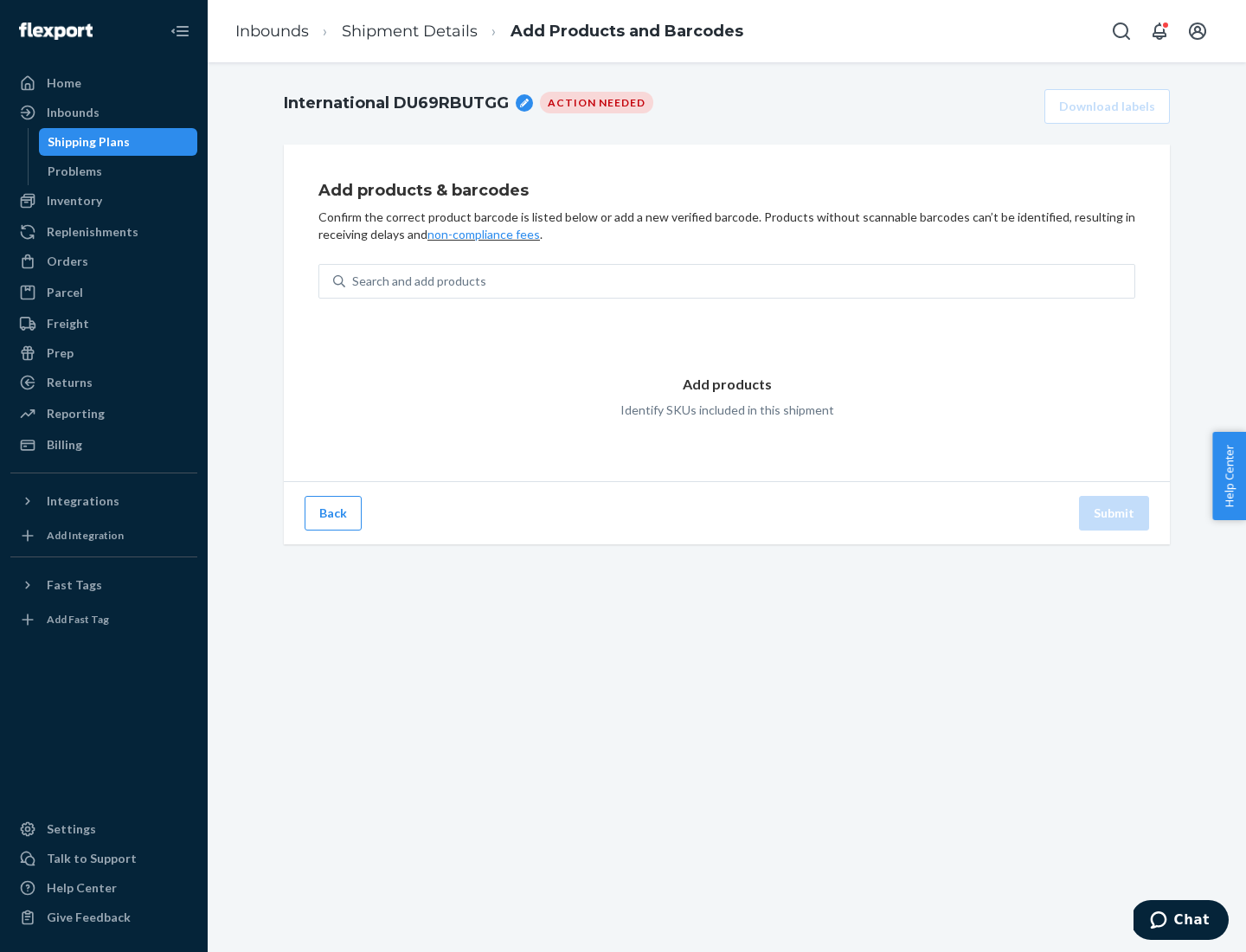
click at [740, 281] on div "Search and add products" at bounding box center [739, 281] width 789 height 31
click at [354, 281] on input "Search and add products" at bounding box center [353, 281] width 2 height 18
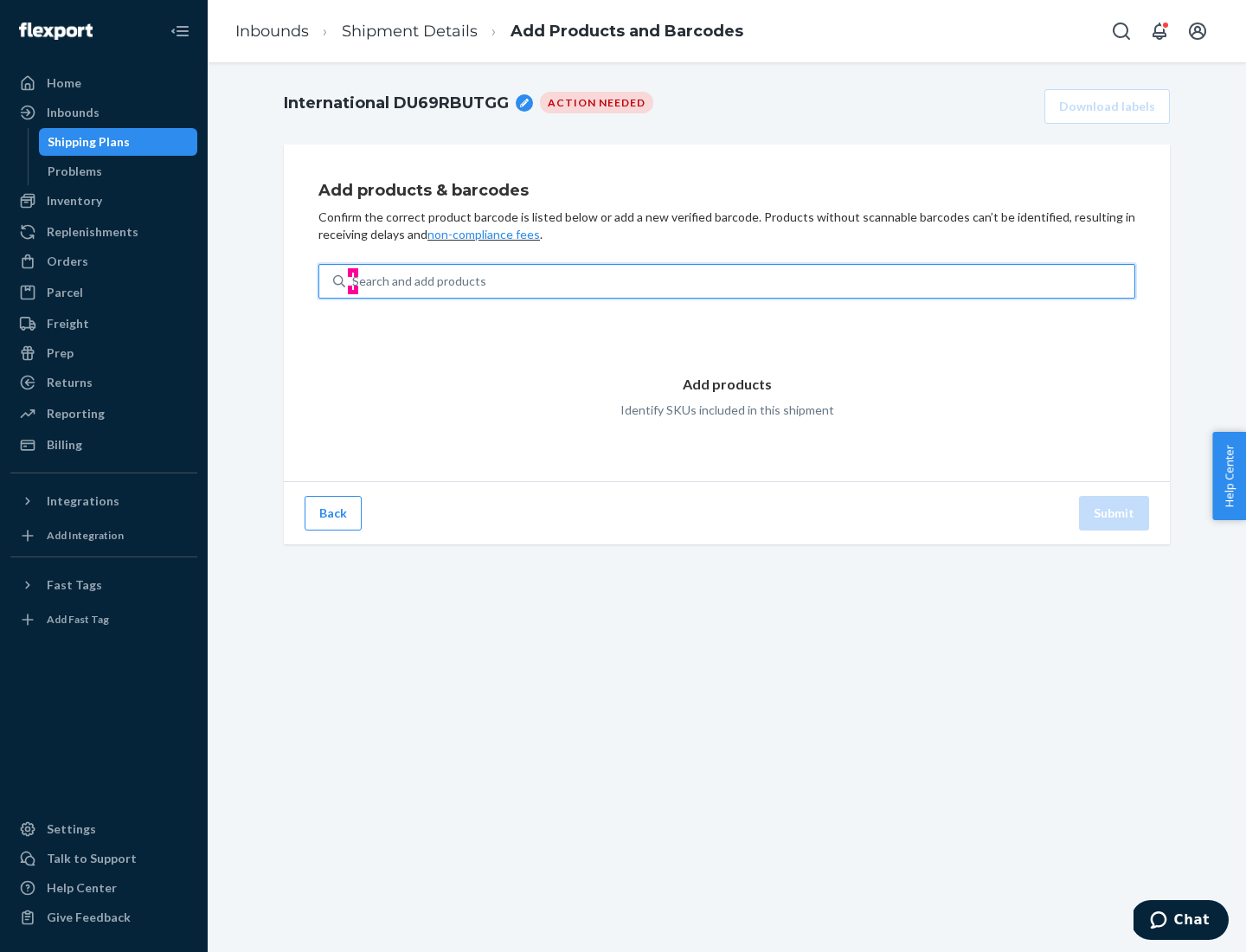
type input "test"
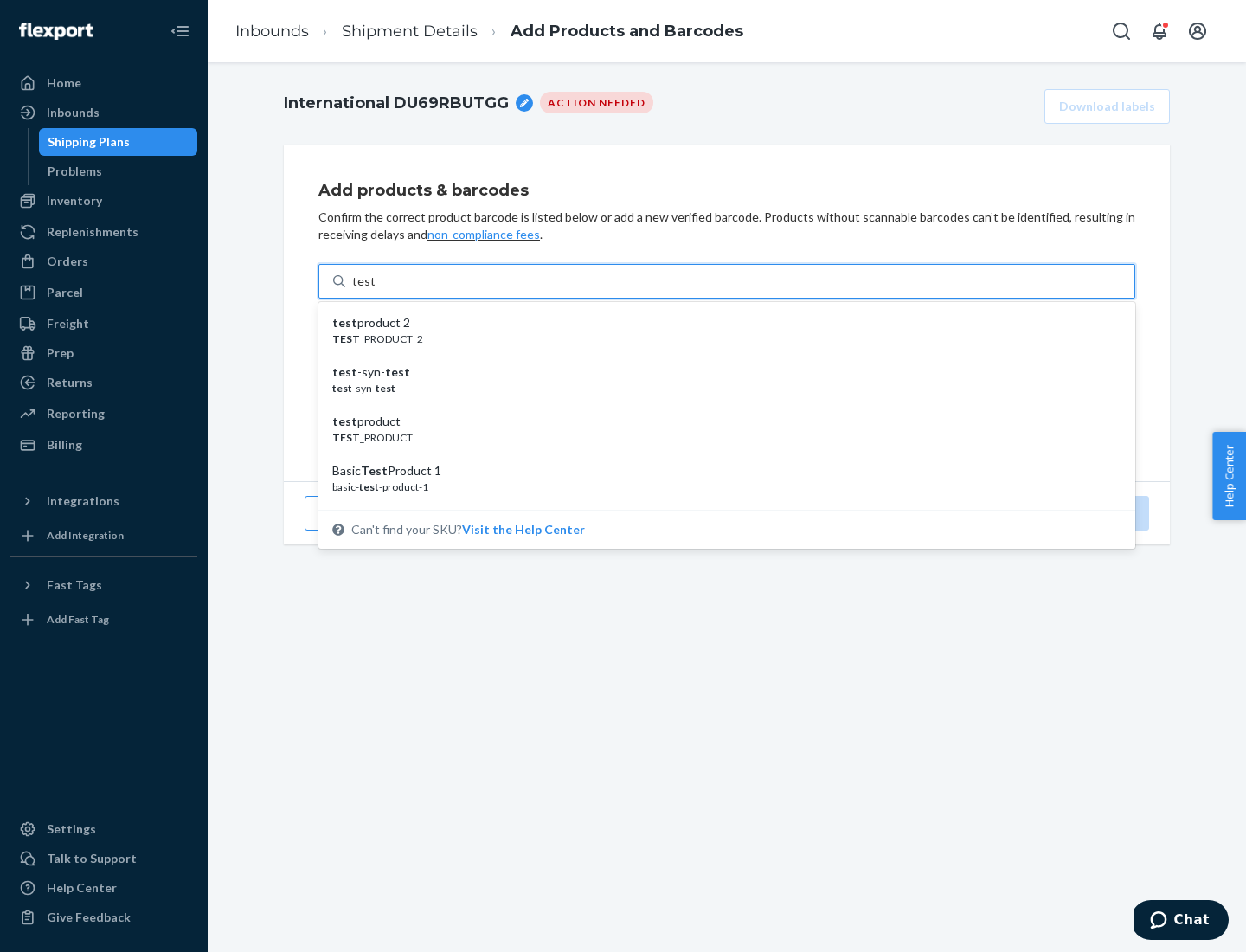
scroll to position [65, 0]
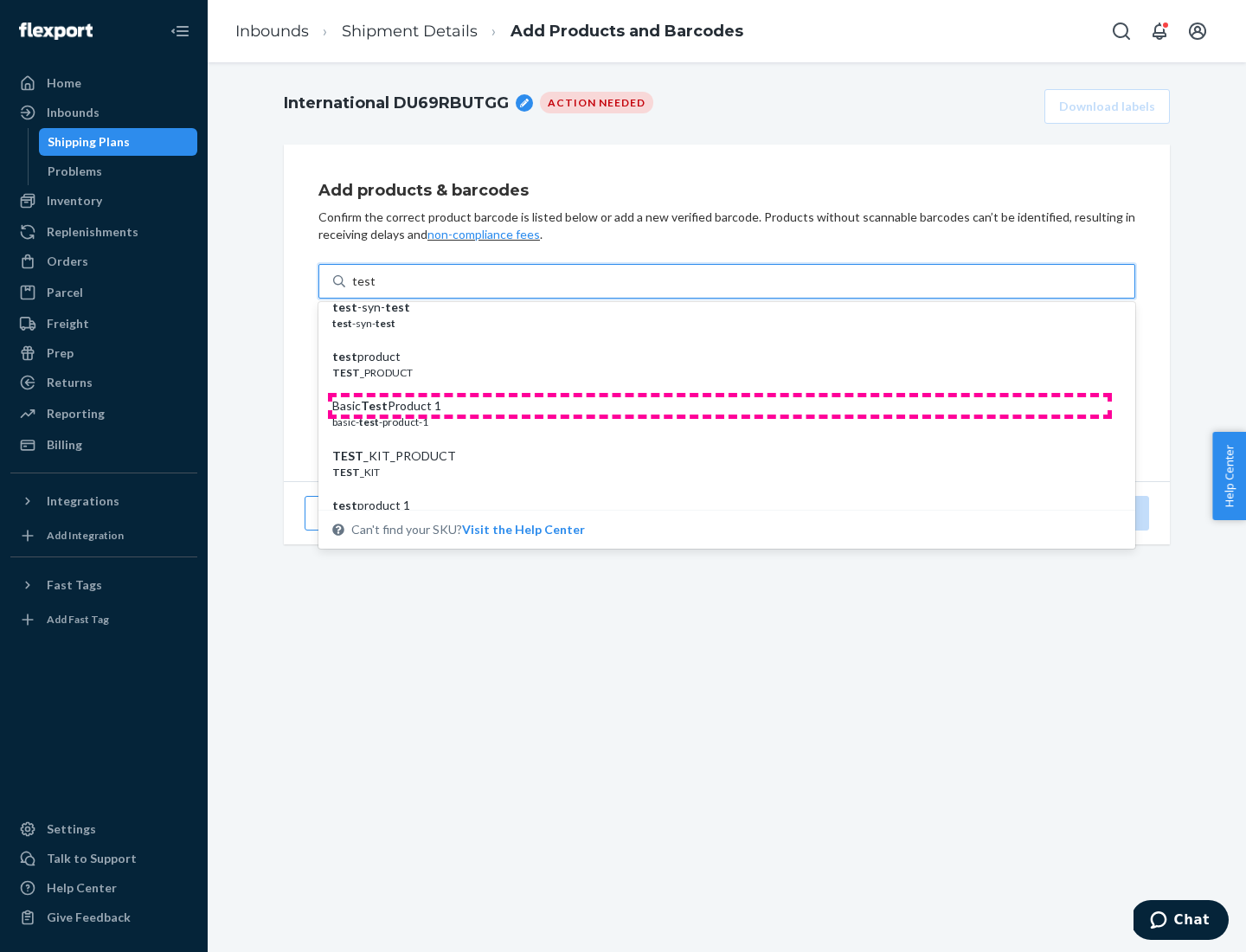
click at [720, 405] on div "Basic Test Product 1" at bounding box center [720, 405] width 775 height 18
click at [374, 290] on input "test" at bounding box center [363, 281] width 22 height 18
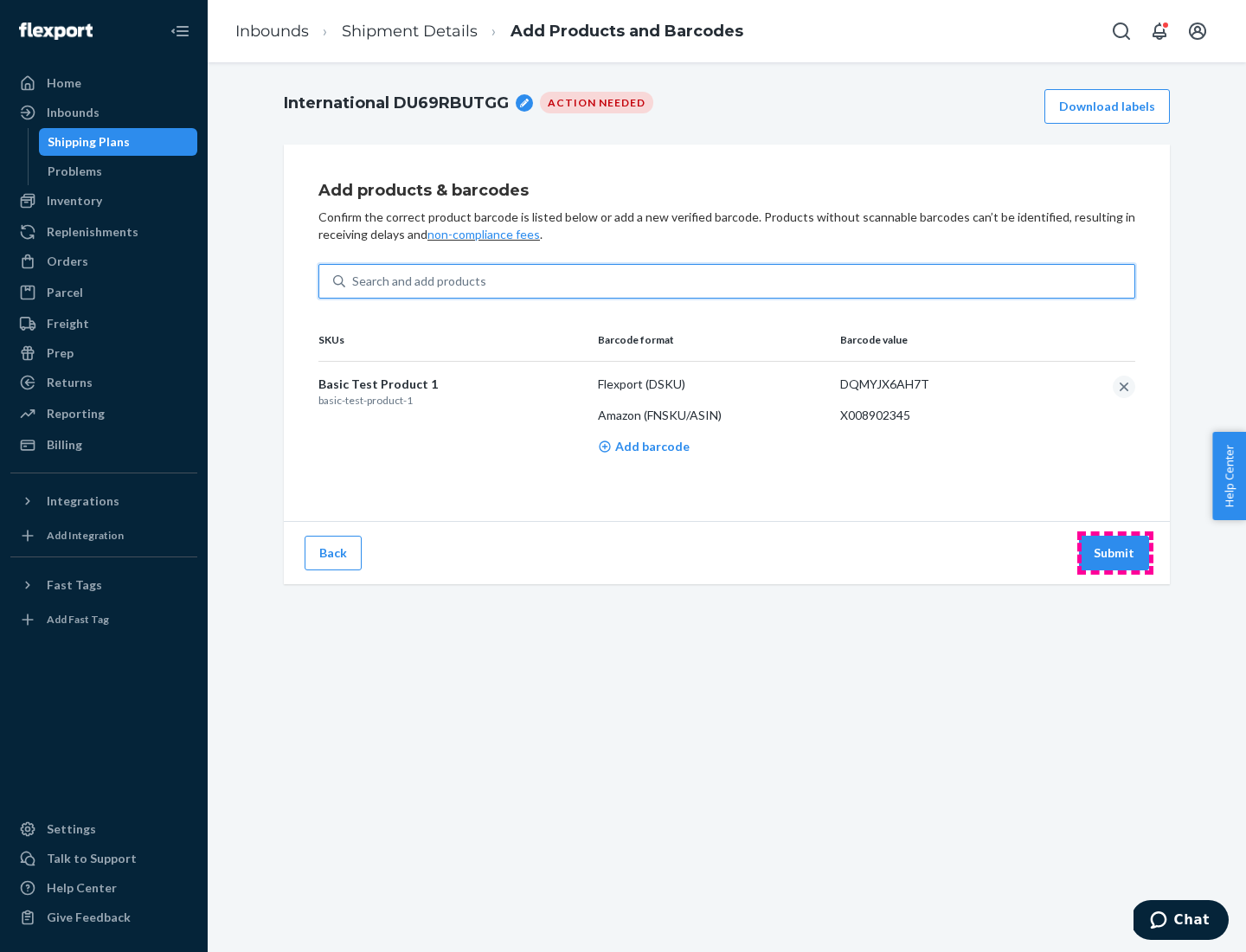
click at [1115, 552] on button "Submit" at bounding box center [1114, 553] width 70 height 35
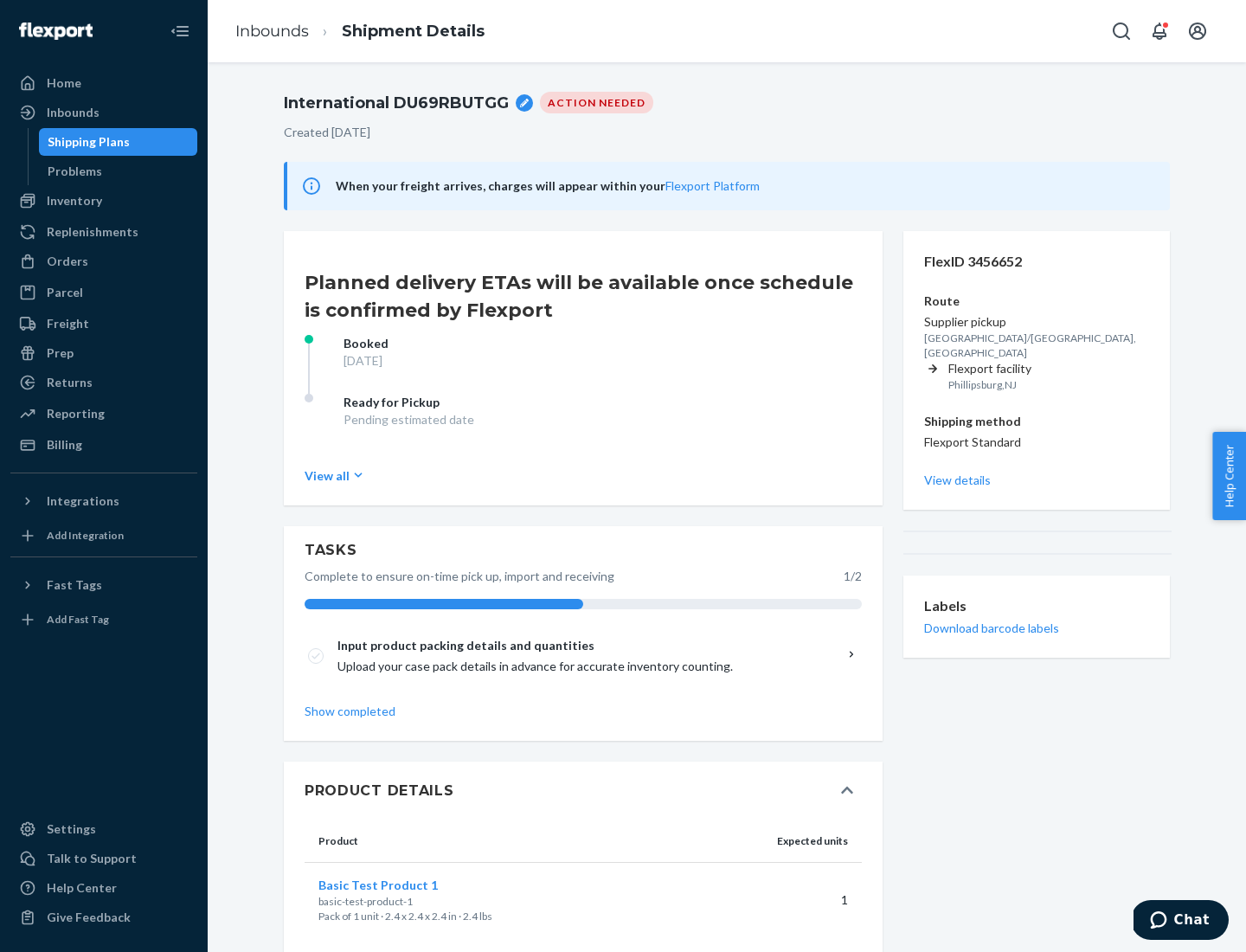
scroll to position [30, 0]
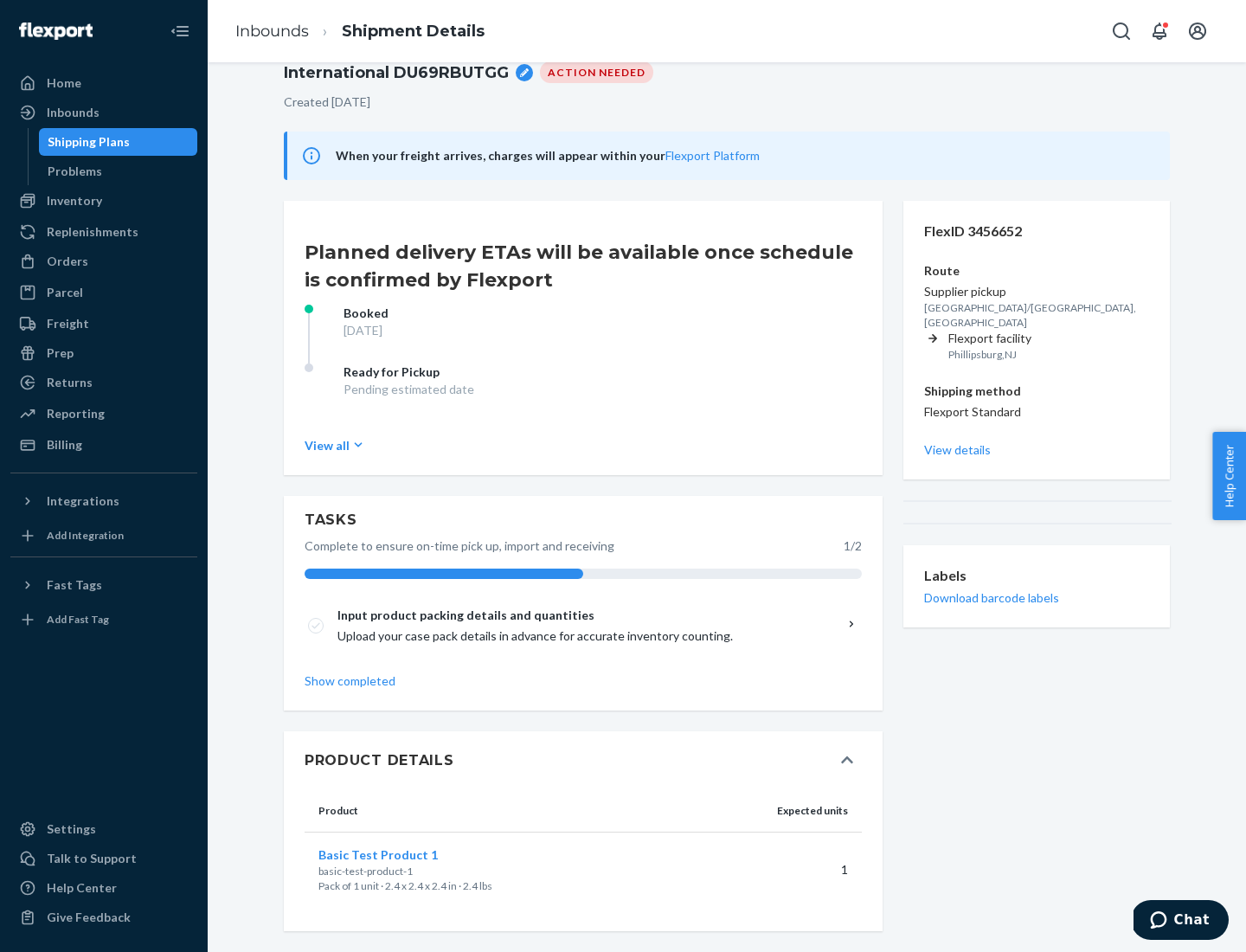
click at [406, 854] on span "Basic Test Product 1" at bounding box center [377, 854] width 120 height 15
